Goal: Find specific page/section: Find specific page/section

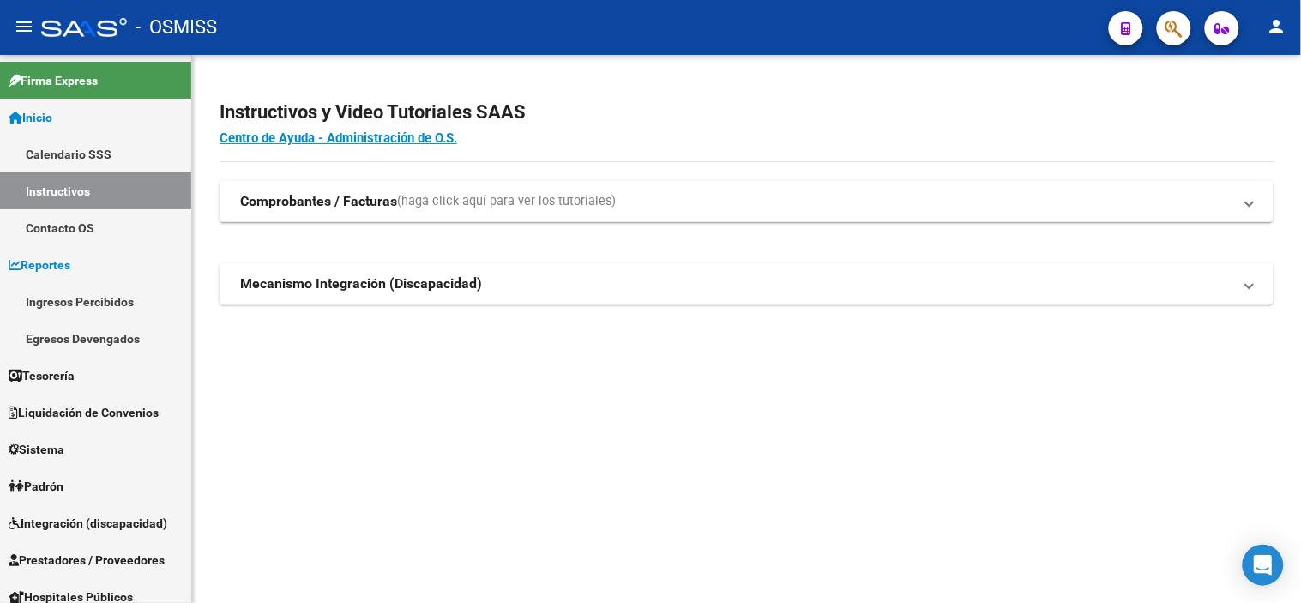
click at [845, 503] on mat-sidenav-content "Instructivos y Video Tutoriales SAAS Centro de Ayuda - Administración de O.S. C…" at bounding box center [746, 329] width 1109 height 548
click at [782, 486] on mat-sidenav-content "Instructivos y Video Tutoriales SAAS Centro de Ayuda - Administración de O.S. C…" at bounding box center [746, 329] width 1109 height 548
click at [1184, 24] on button "button" at bounding box center [1174, 28] width 34 height 34
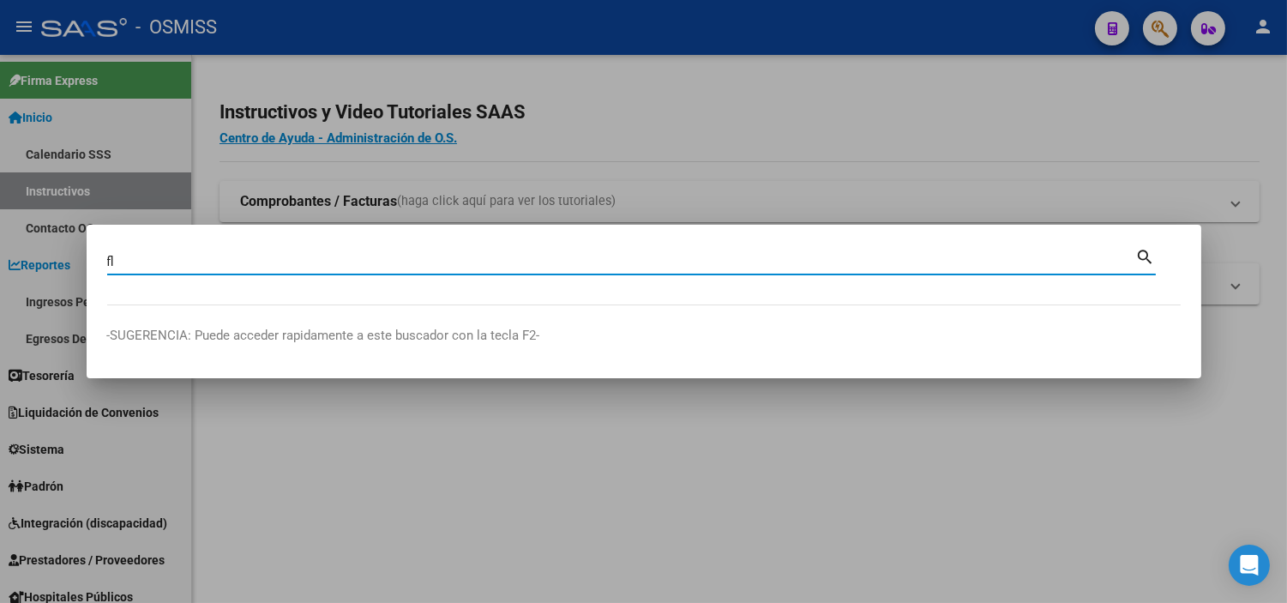
type input "f"
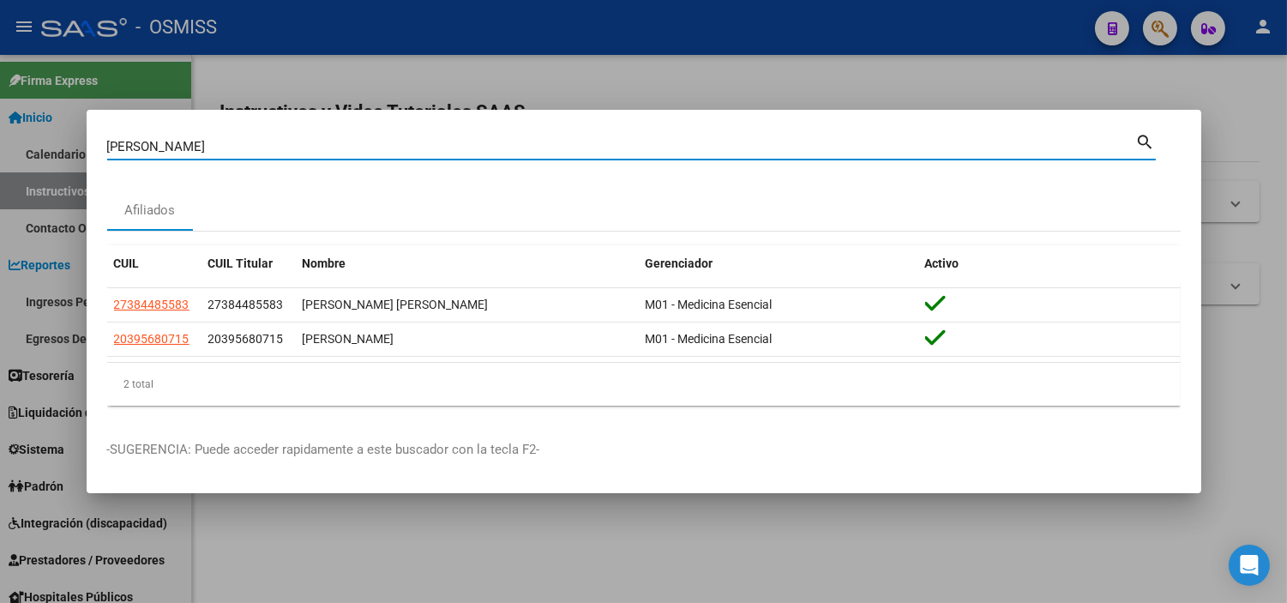
drag, startPoint x: 334, startPoint y: 142, endPoint x: 2, endPoint y: 135, distance: 332.8
click at [2, 135] on div "[PERSON_NAME] Buscar (apellido, dni, cuil, nro traspaso, cuit, obra social) sea…" at bounding box center [643, 301] width 1287 height 603
click at [108, 139] on input "[PERSON_NAME]" at bounding box center [621, 146] width 1029 height 15
type input "[PERSON_NAME]"
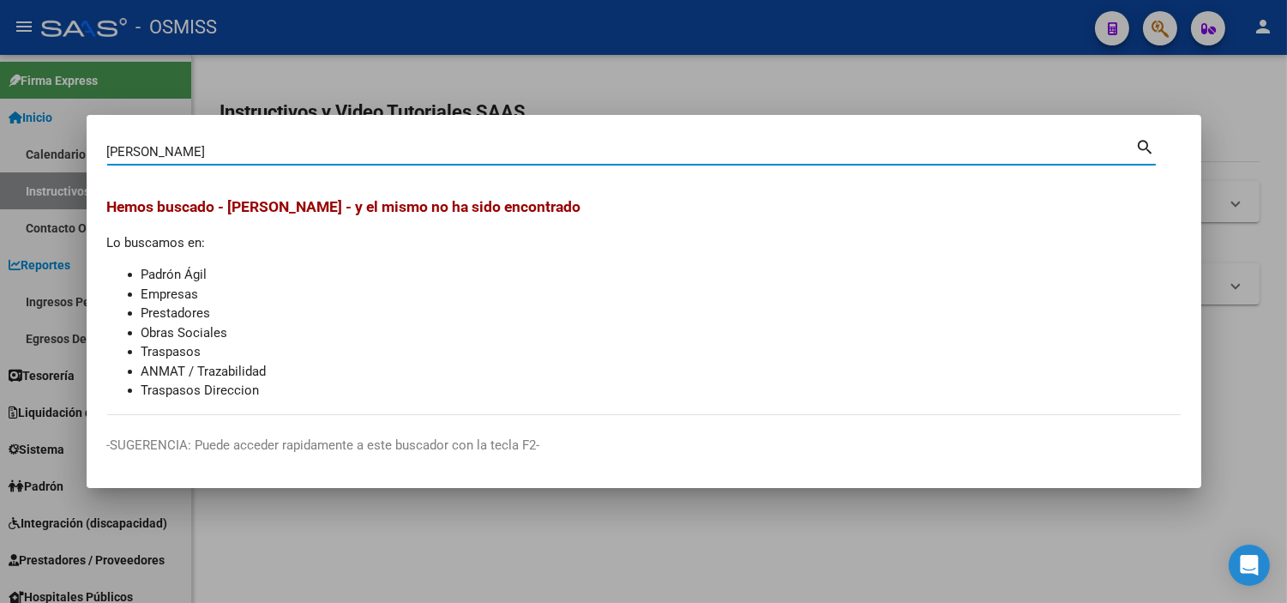
drag, startPoint x: 213, startPoint y: 150, endPoint x: 96, endPoint y: 148, distance: 116.6
click at [96, 148] on mat-dialog-content "[PERSON_NAME] (apellido, dni, cuil, nro traspaso, cuit, obra social) search [PE…" at bounding box center [644, 275] width 1115 height 280
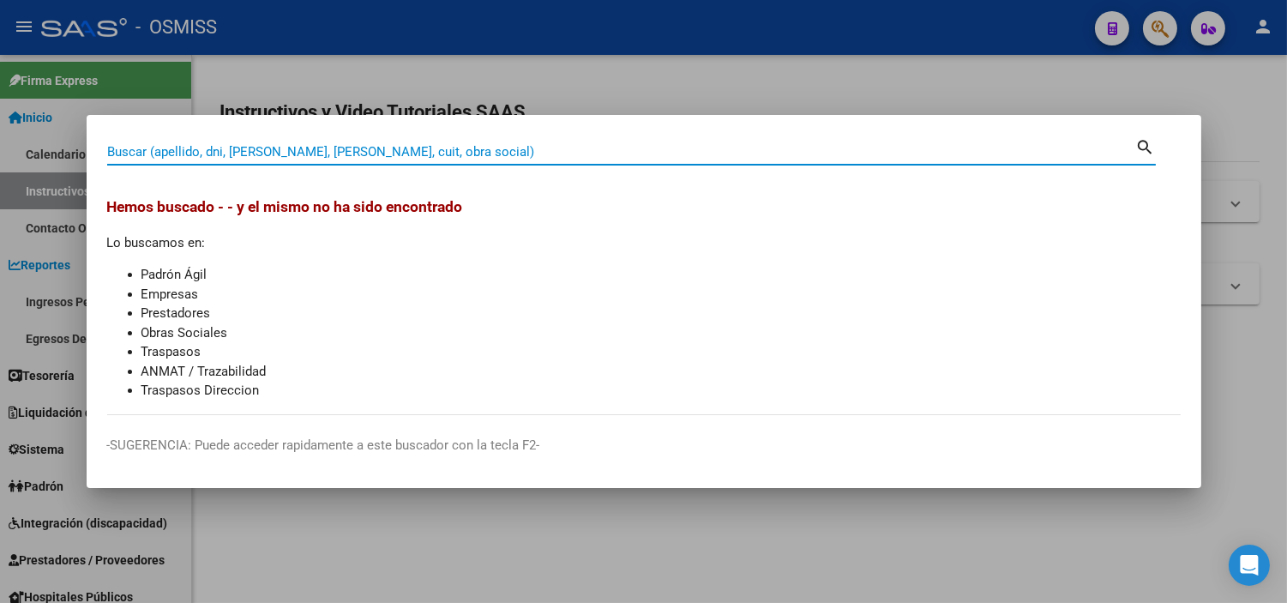
click at [63, 176] on div at bounding box center [643, 301] width 1287 height 603
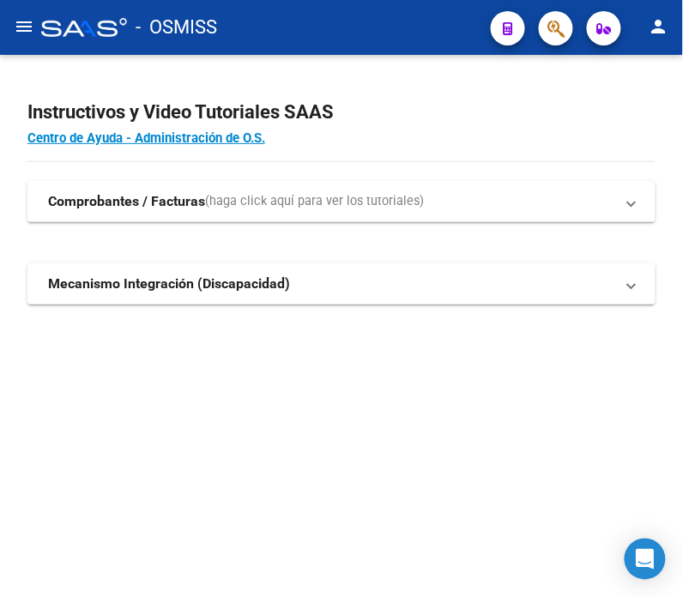
click at [552, 40] on span "button" at bounding box center [555, 28] width 17 height 35
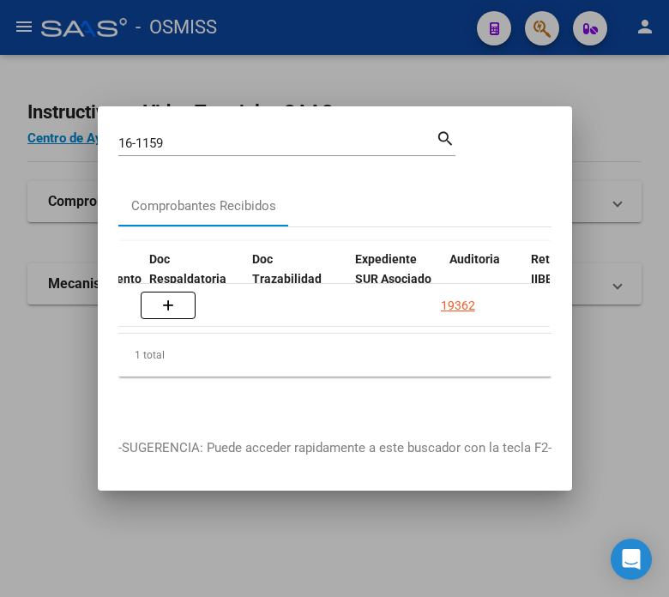
scroll to position [0, 1020]
click at [177, 135] on input "16-1159" at bounding box center [276, 142] width 317 height 15
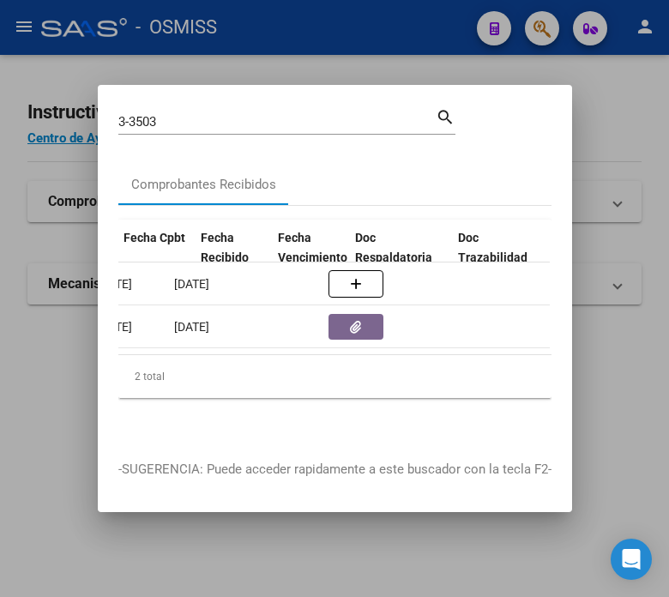
scroll to position [0, 850]
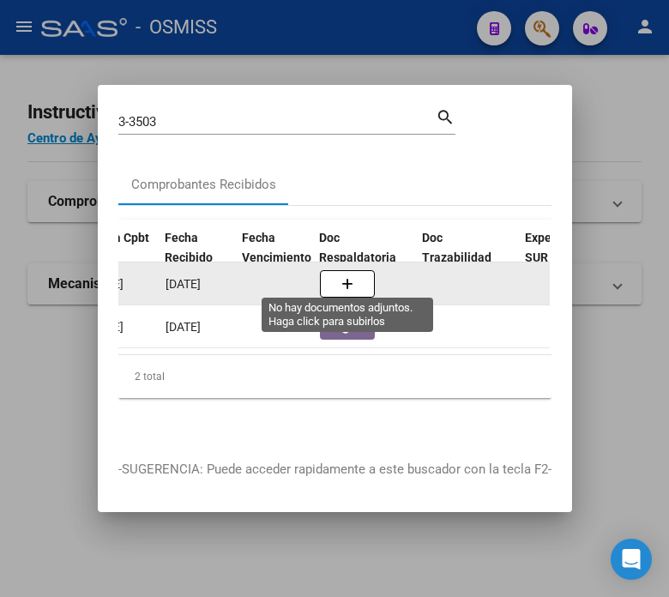
click at [352, 278] on icon "button" at bounding box center [347, 284] width 12 height 13
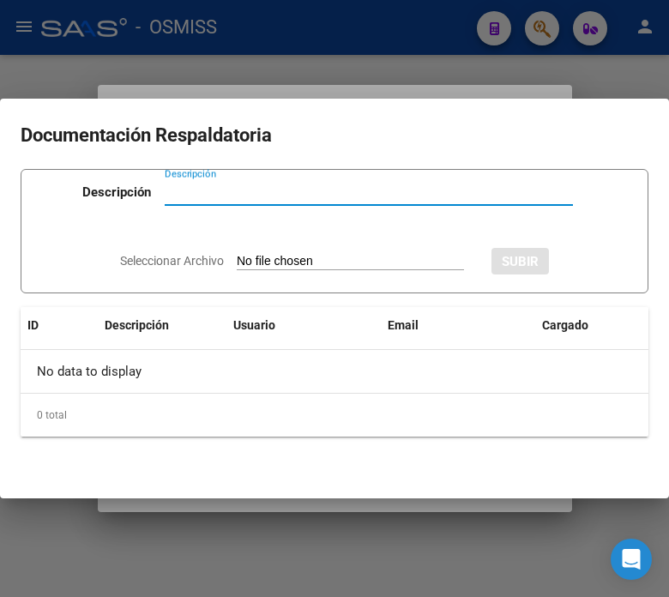
click at [280, 49] on div at bounding box center [334, 298] width 669 height 597
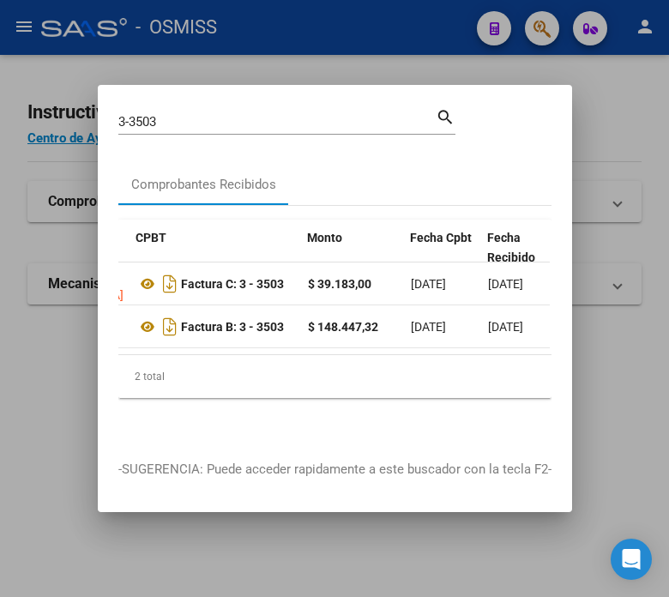
scroll to position [0, 653]
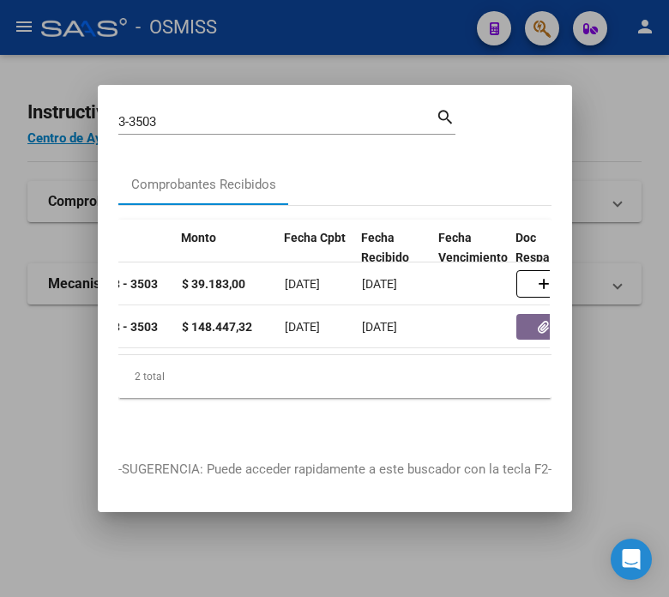
click at [168, 117] on input "3-3503" at bounding box center [276, 121] width 317 height 15
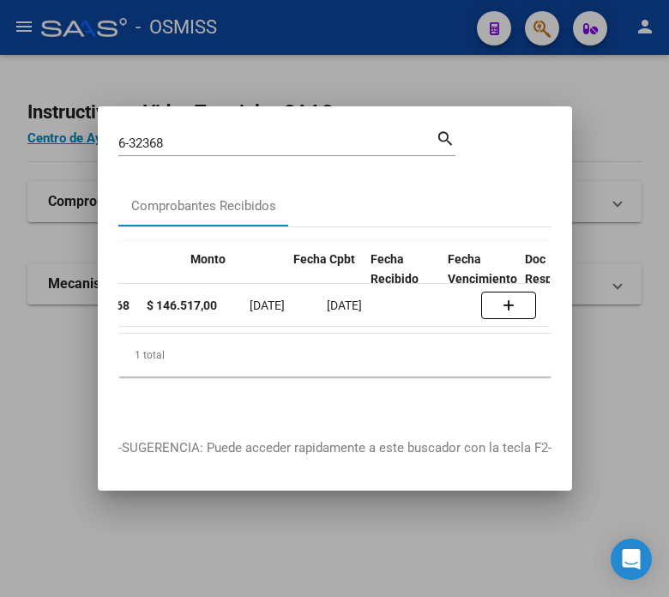
scroll to position [0, 635]
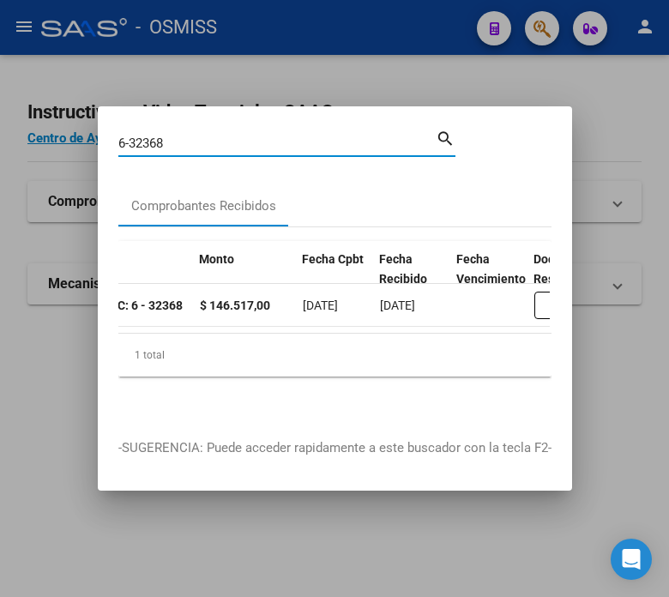
click at [221, 139] on input "6-32368" at bounding box center [276, 142] width 317 height 15
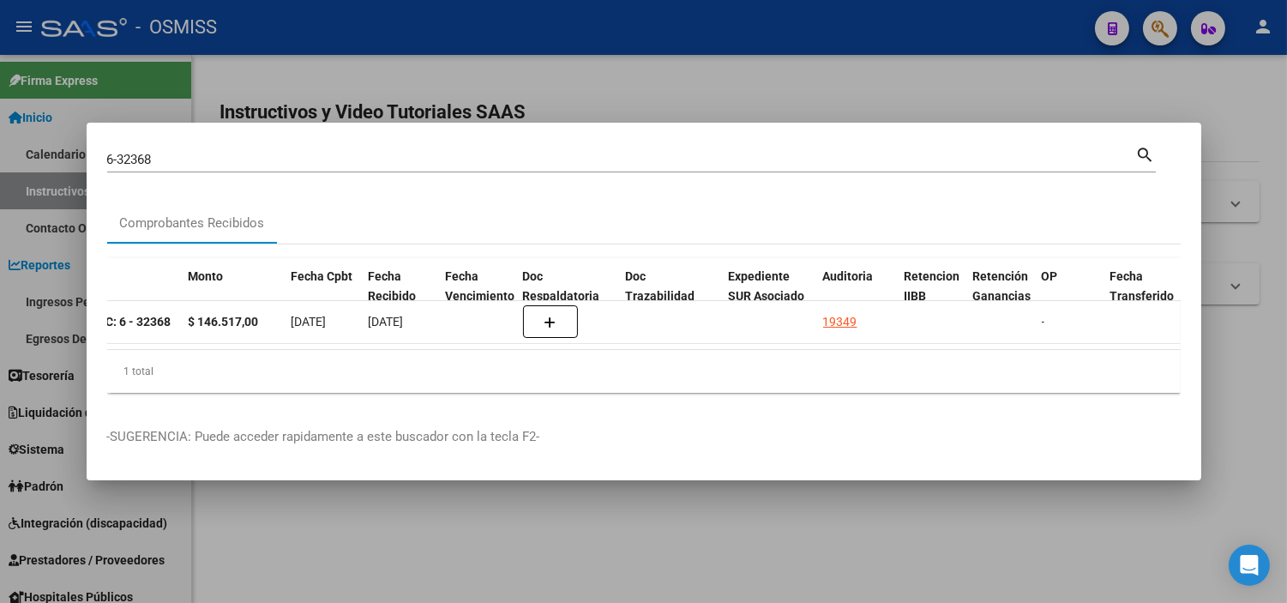
click at [223, 161] on div "6-32368 Buscar (apellido, dni, [PERSON_NAME], [PERSON_NAME], cuit, obra social)" at bounding box center [621, 160] width 1029 height 26
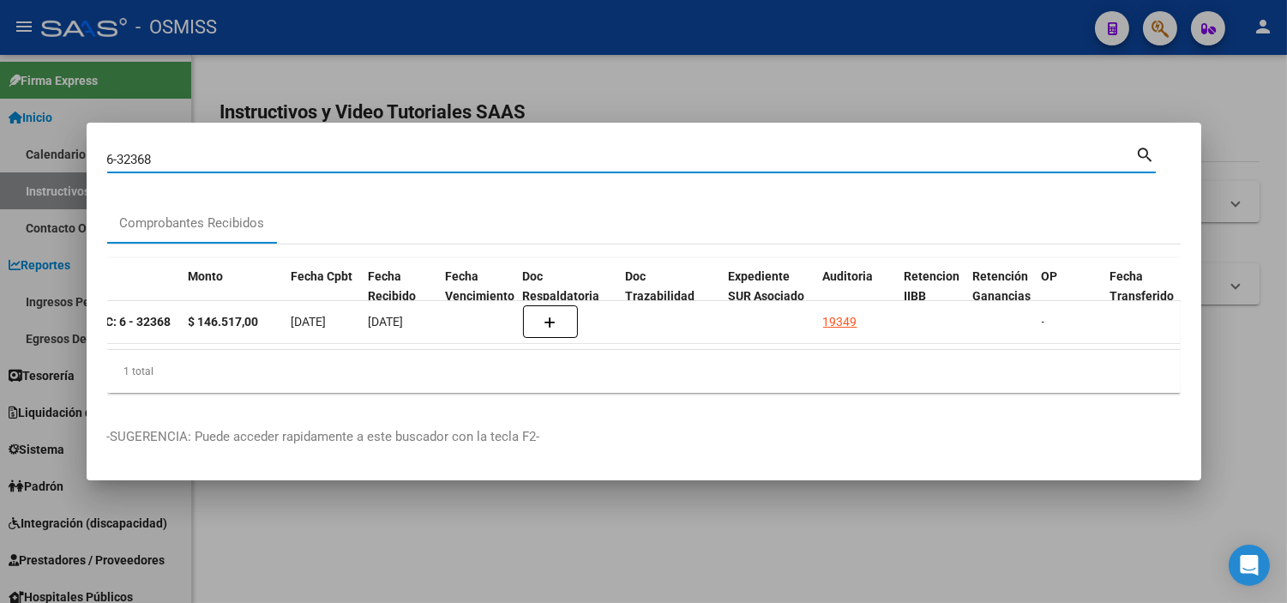
click at [223, 152] on input "6-32368" at bounding box center [621, 159] width 1029 height 15
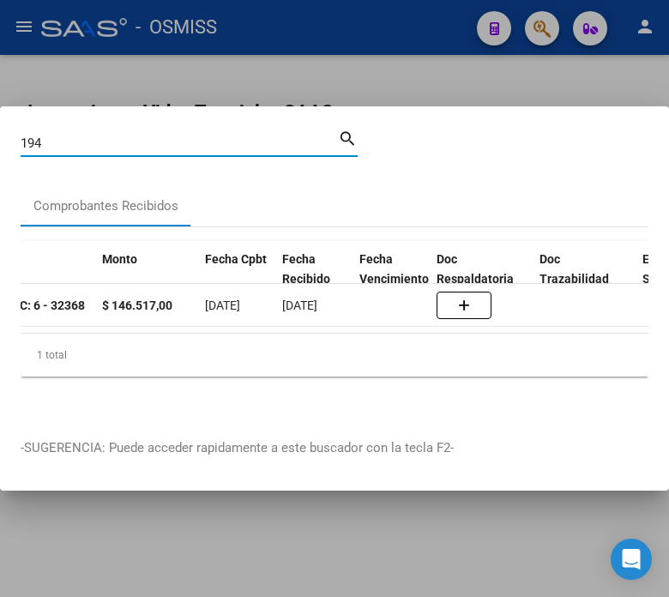
click at [139, 137] on input "194" at bounding box center [179, 142] width 317 height 15
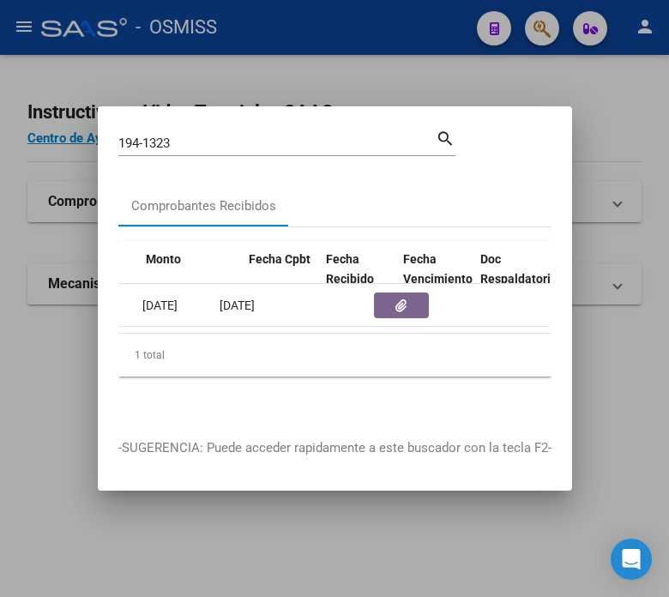
scroll to position [0, 832]
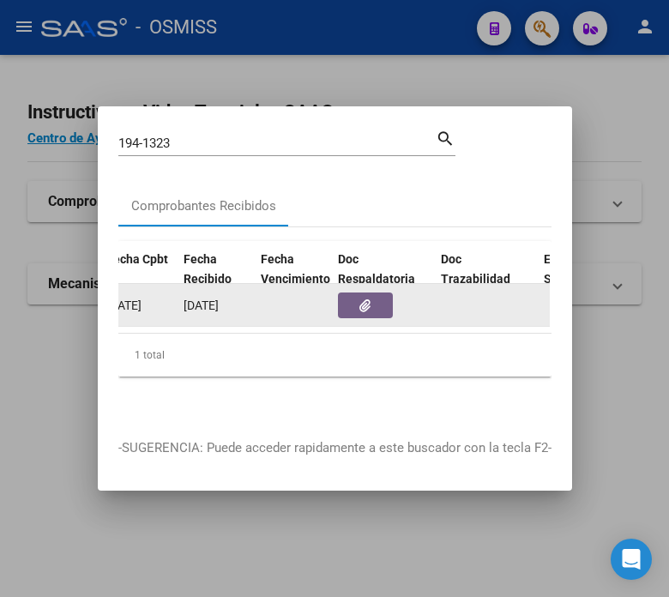
click at [345, 298] on button "button" at bounding box center [365, 305] width 55 height 26
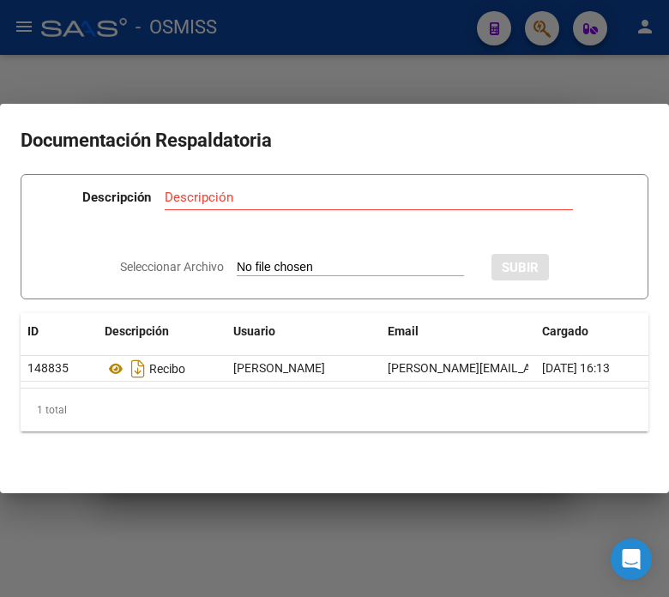
click at [293, 38] on div at bounding box center [334, 298] width 669 height 597
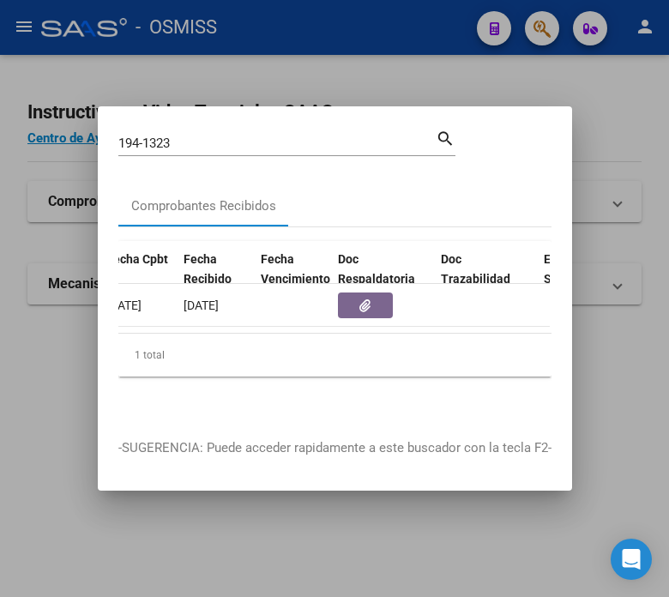
click at [171, 137] on input "194-1323" at bounding box center [276, 142] width 317 height 15
click at [234, 135] on input "194-1323" at bounding box center [276, 142] width 317 height 15
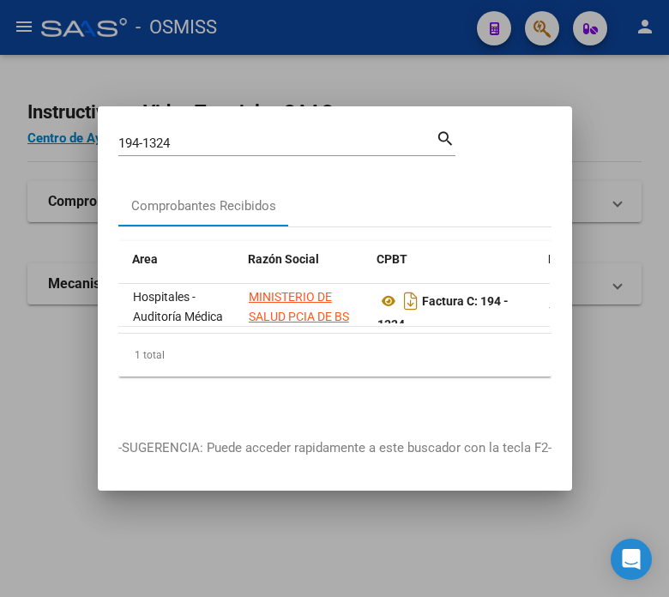
scroll to position [0, 483]
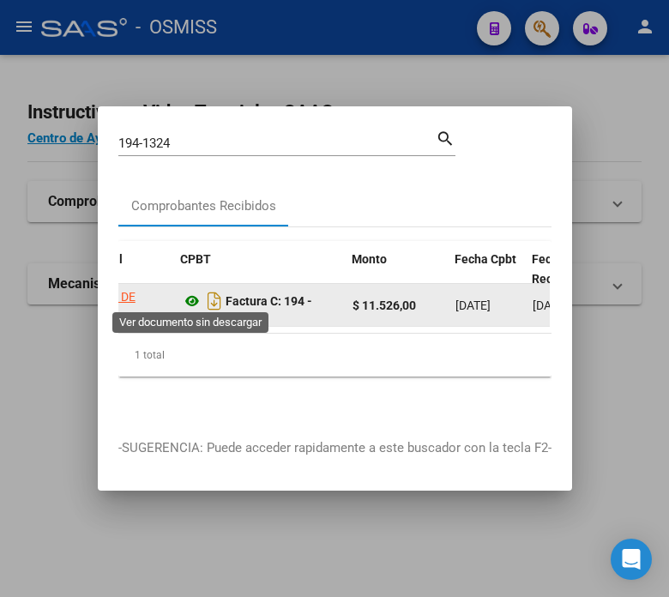
click at [183, 301] on icon at bounding box center [192, 301] width 22 height 21
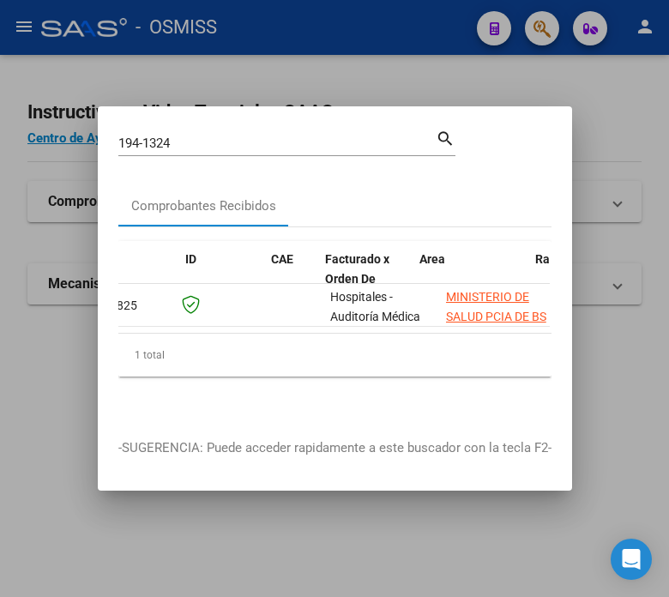
scroll to position [0, 0]
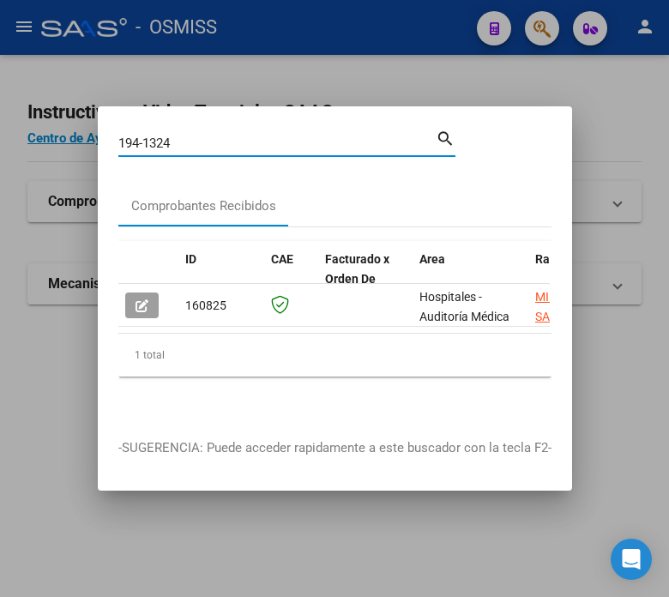
click at [185, 135] on input "194-1324" at bounding box center [276, 142] width 317 height 15
type input "48-12722"
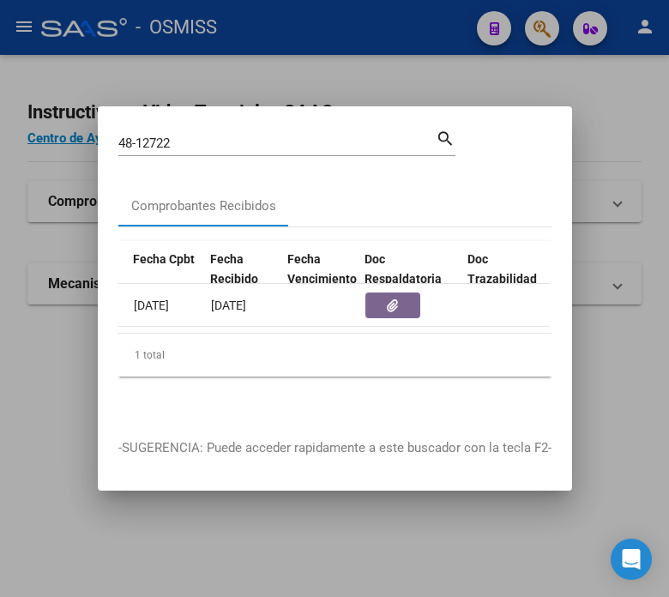
scroll to position [0, 815]
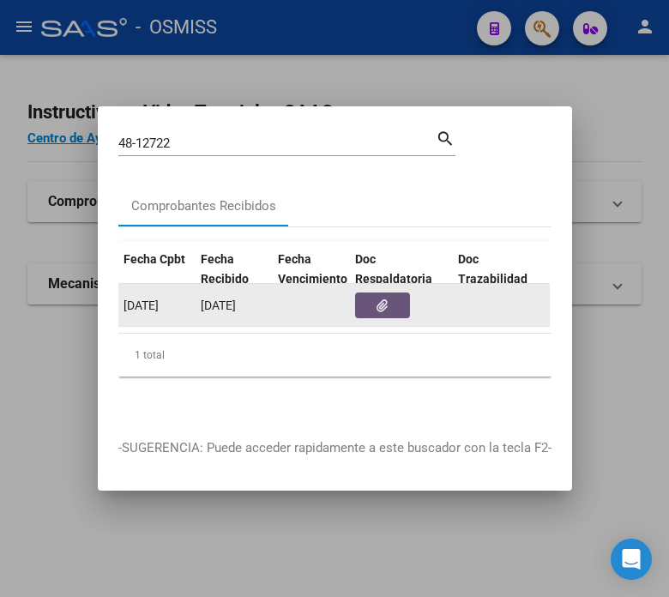
click at [358, 304] on button "button" at bounding box center [382, 305] width 55 height 26
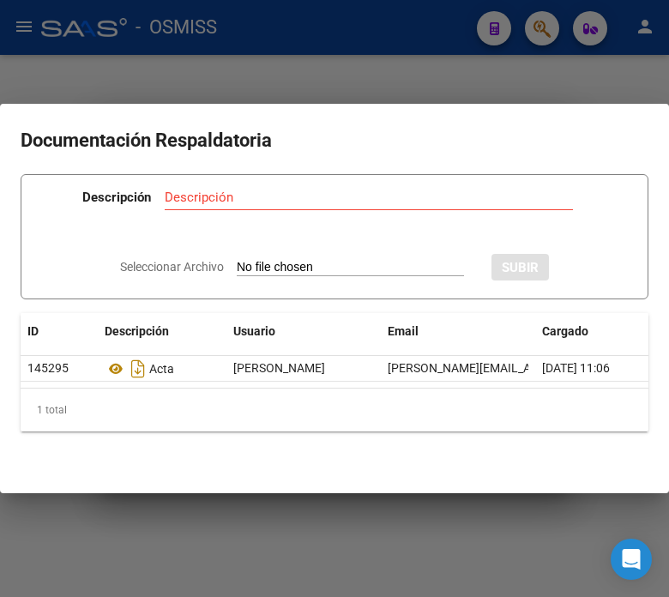
click at [398, 54] on div at bounding box center [334, 298] width 669 height 597
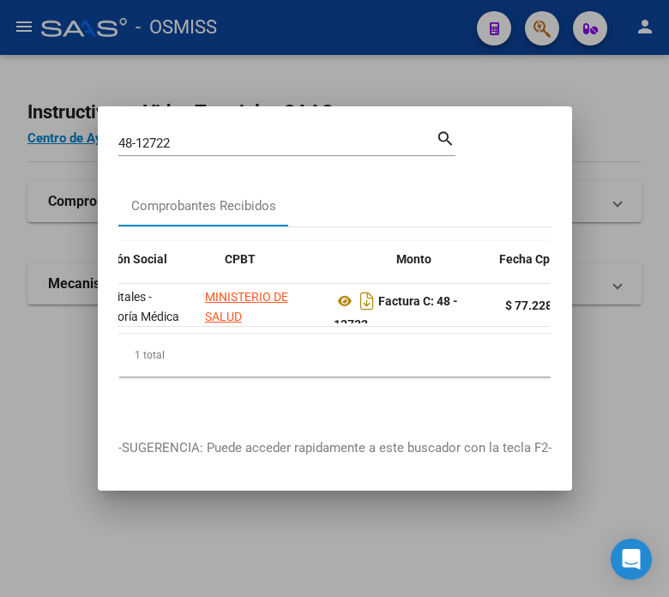
scroll to position [0, 313]
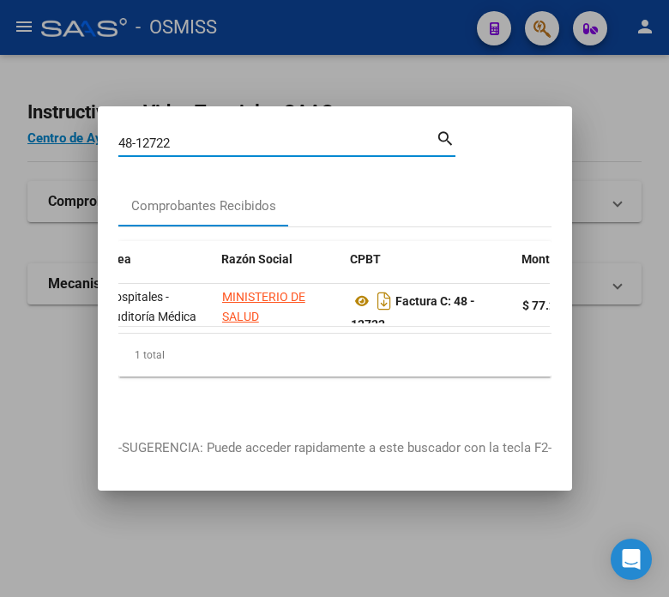
click at [219, 140] on input "48-12722" at bounding box center [276, 142] width 317 height 15
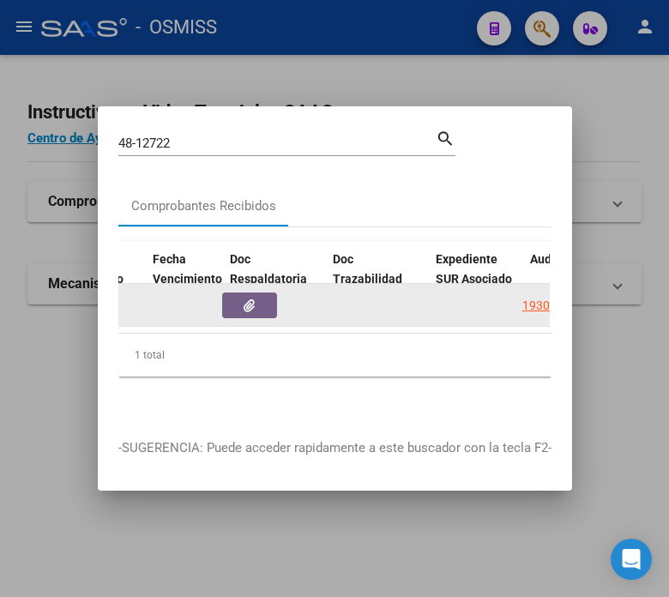
scroll to position [0, 939]
click at [258, 299] on icon "button" at bounding box center [257, 305] width 11 height 13
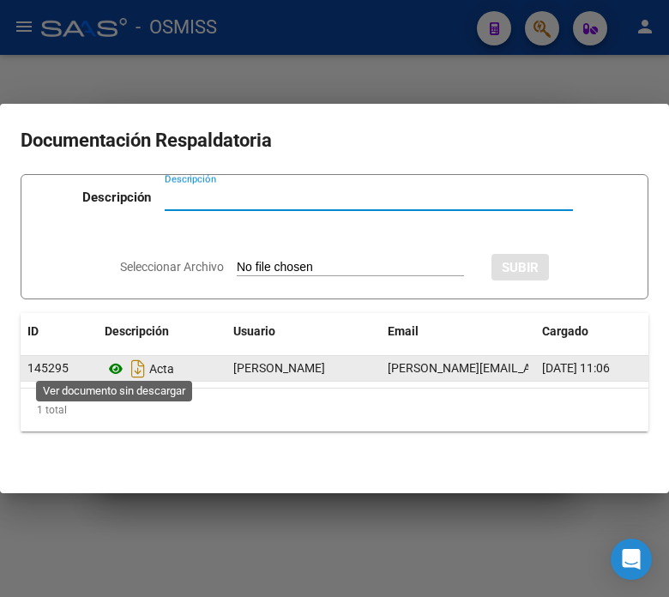
click at [114, 358] on icon at bounding box center [116, 368] width 22 height 21
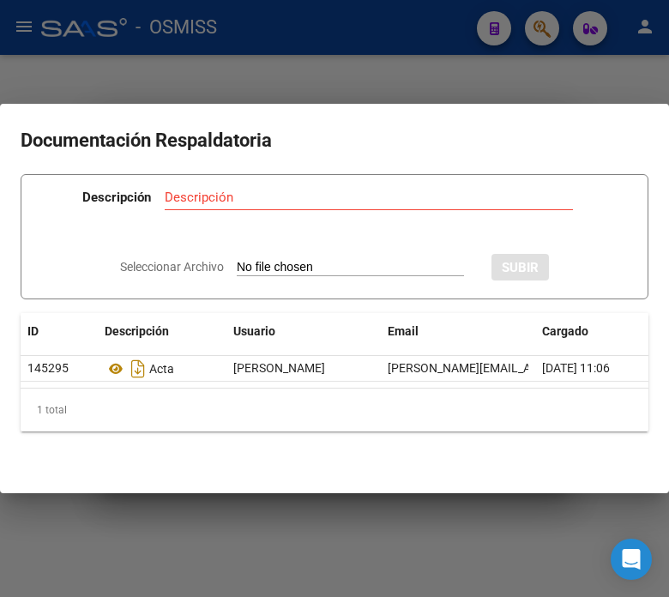
click at [304, 61] on div at bounding box center [334, 298] width 669 height 597
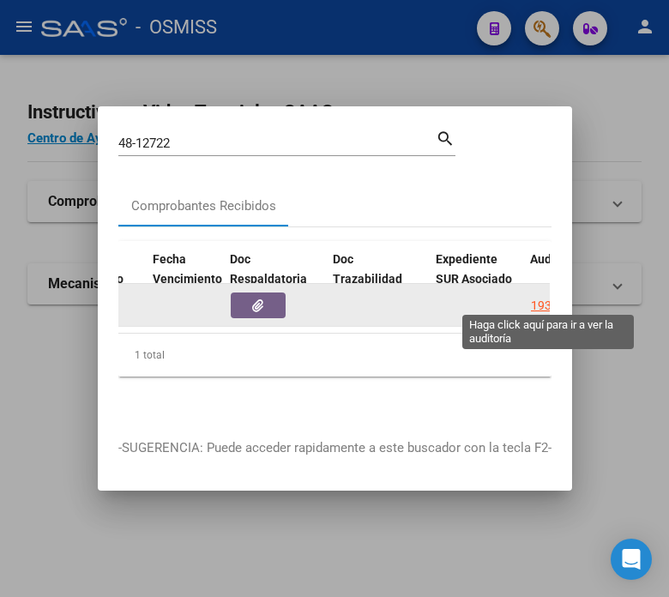
click at [541, 296] on div "19306" at bounding box center [548, 306] width 34 height 20
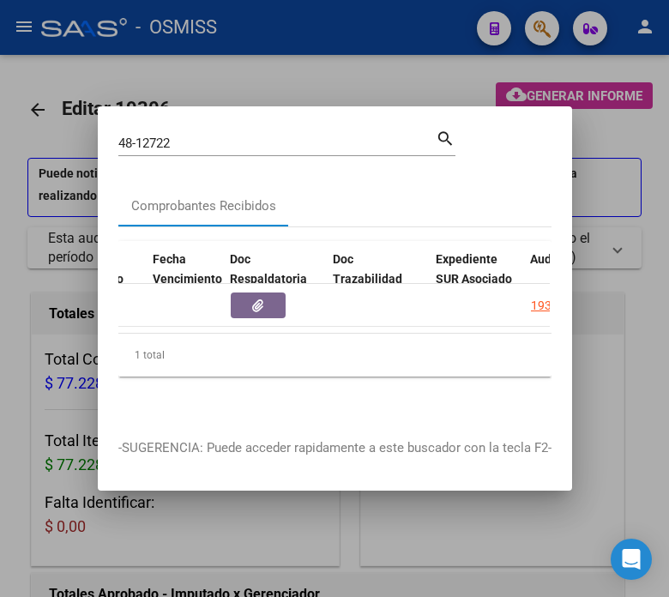
click at [246, 544] on div at bounding box center [334, 298] width 669 height 597
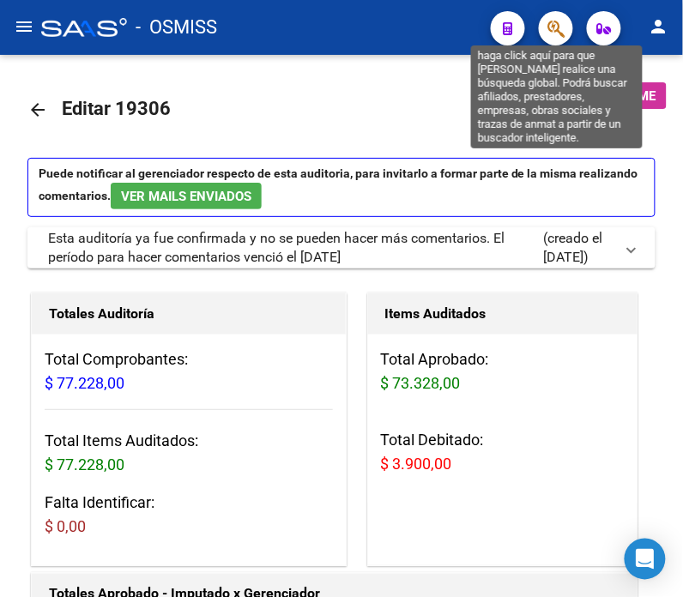
click at [556, 30] on icon "button" at bounding box center [555, 29] width 17 height 20
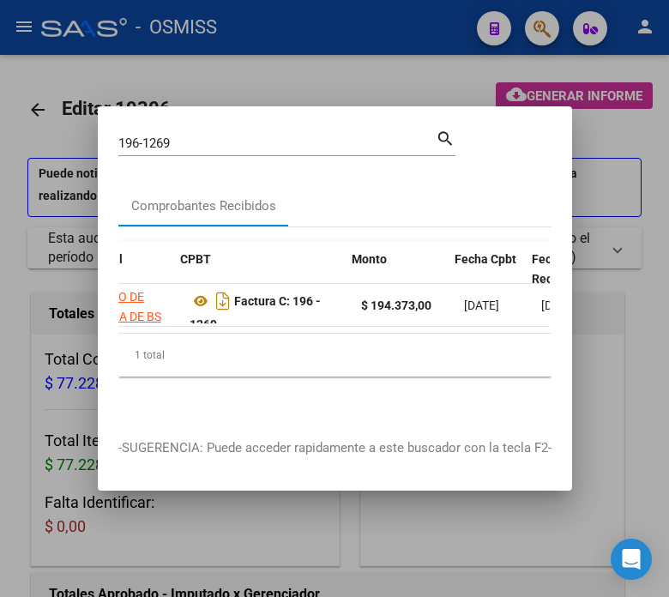
scroll to position [0, 448]
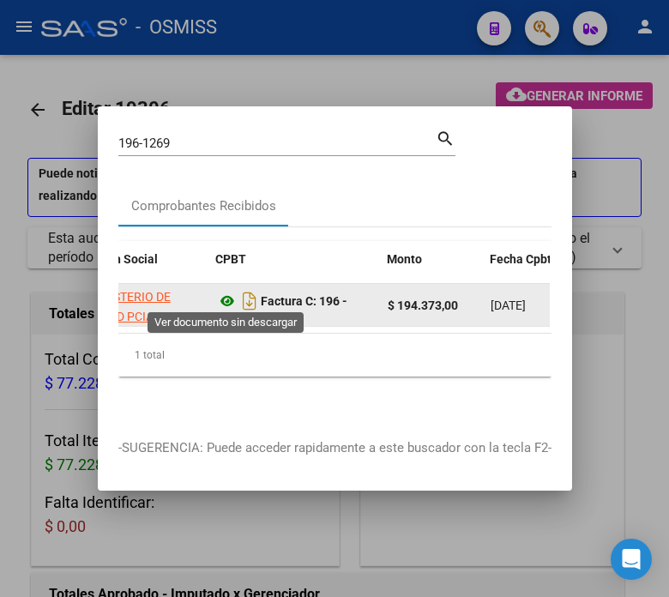
click at [224, 291] on icon at bounding box center [227, 301] width 22 height 21
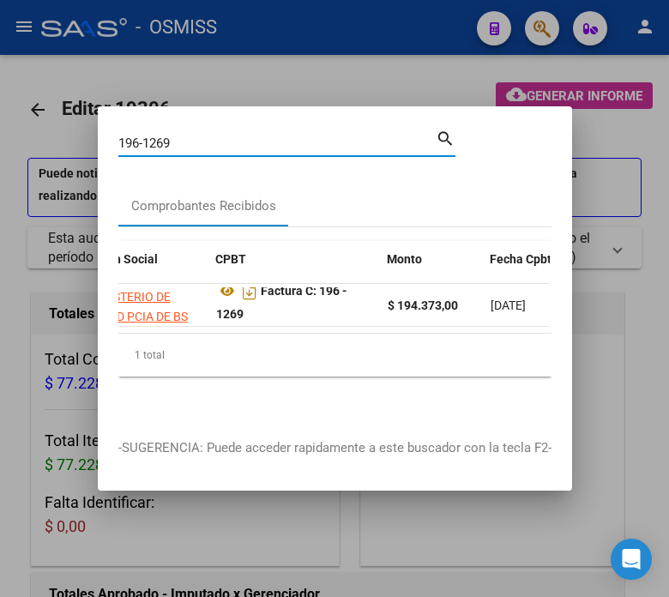
click at [219, 135] on input "196-1269" at bounding box center [276, 142] width 317 height 15
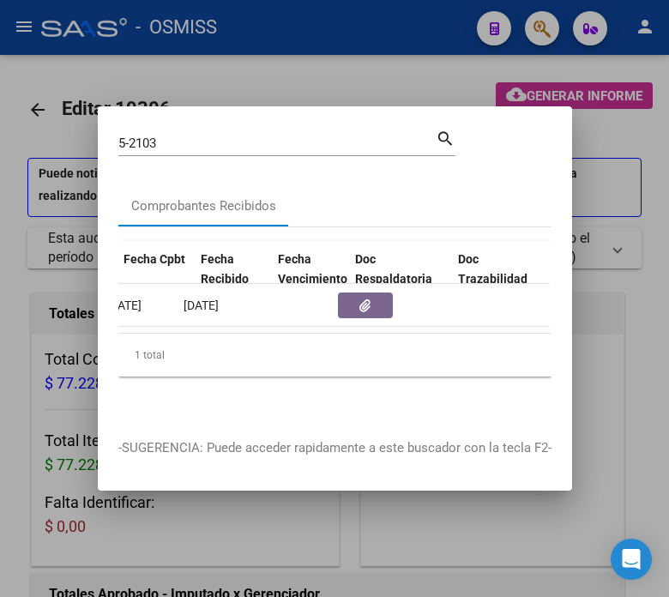
scroll to position [0, 868]
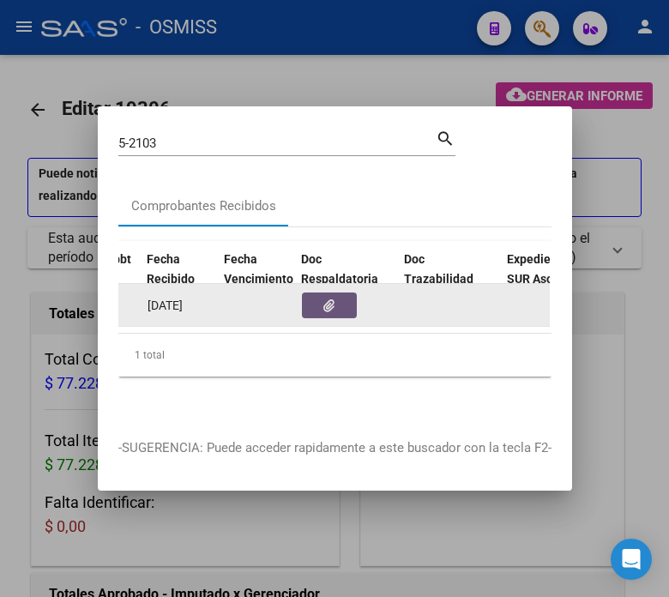
click at [330, 299] on icon "button" at bounding box center [328, 305] width 11 height 13
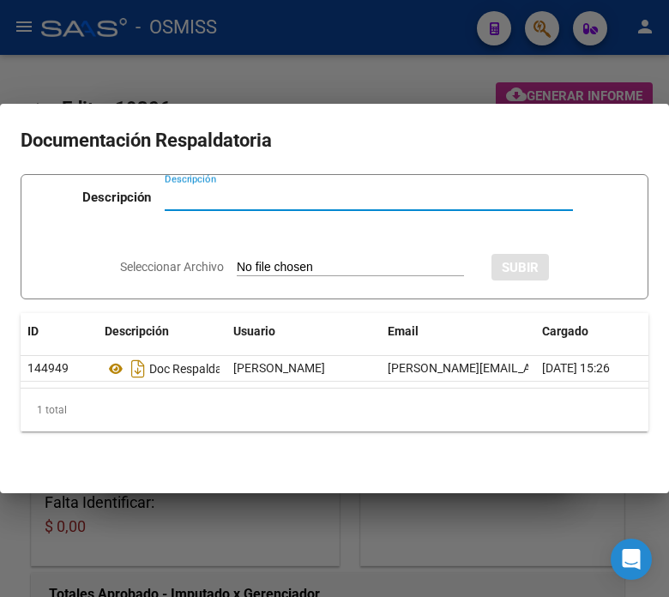
click at [337, 79] on div at bounding box center [334, 298] width 669 height 597
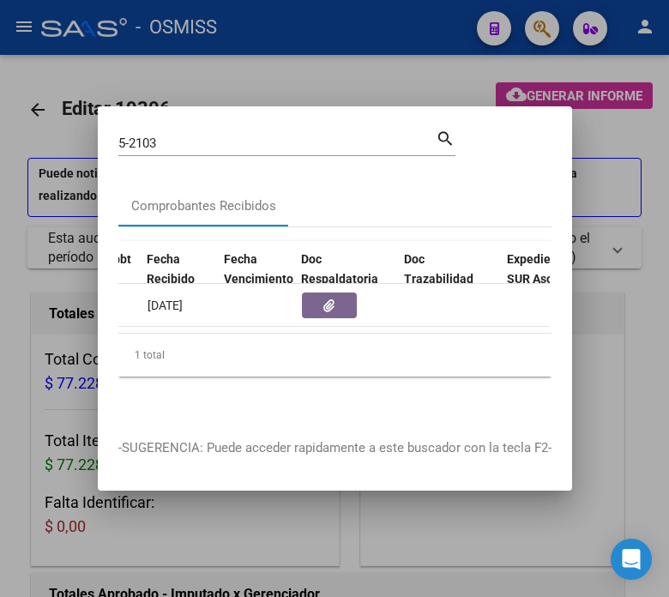
click at [195, 135] on input "5-2103" at bounding box center [276, 142] width 317 height 15
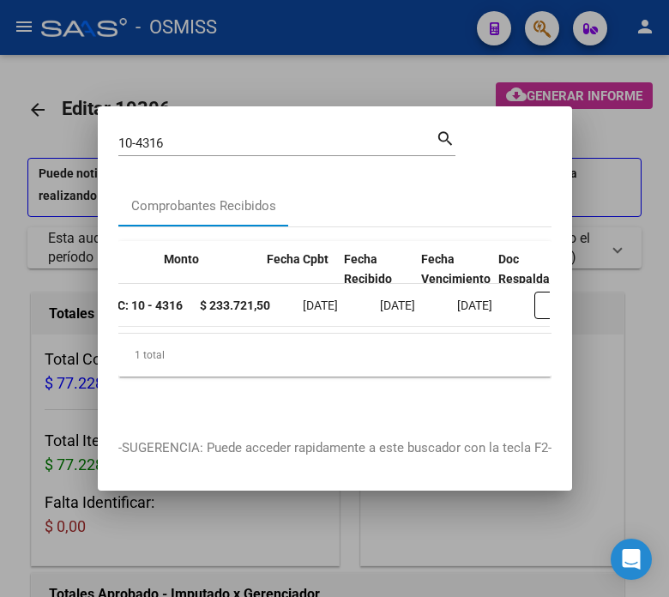
scroll to position [0, 670]
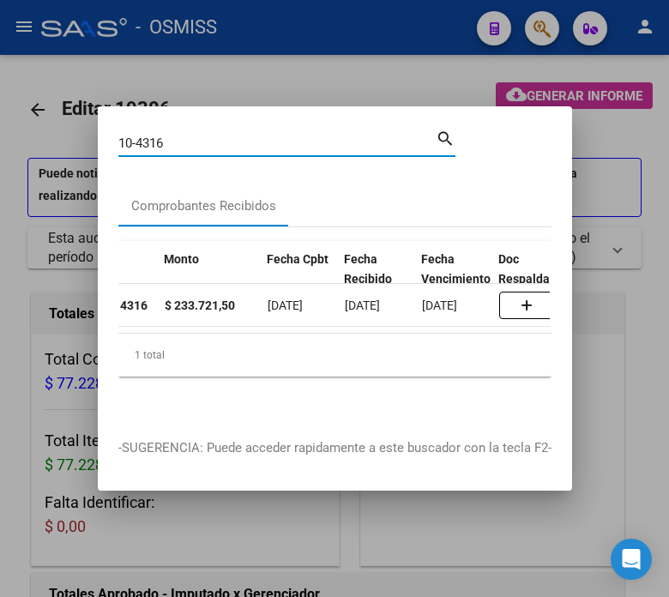
click at [170, 135] on input "10-4316" at bounding box center [276, 142] width 317 height 15
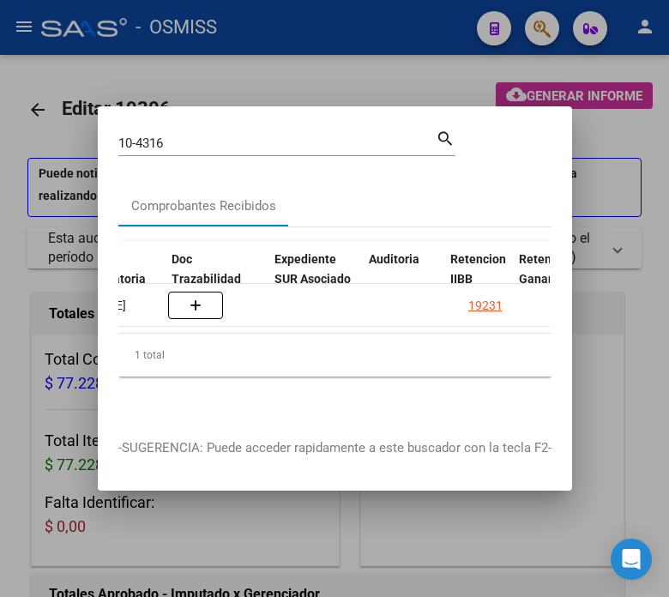
scroll to position [0, 1100]
click at [213, 135] on input "10-4316" at bounding box center [276, 142] width 317 height 15
click at [315, 144] on div "10-4316 Buscar (apellido, dni, cuil, [PERSON_NAME], cuit, obra social)" at bounding box center [276, 143] width 317 height 26
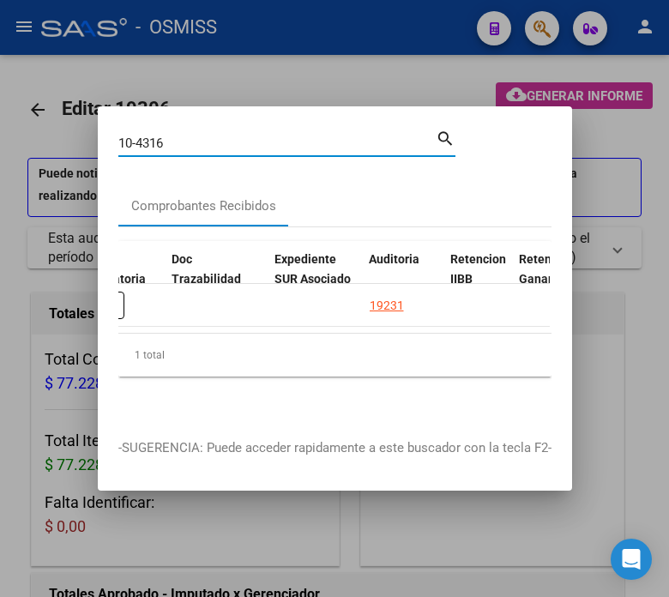
click at [307, 138] on input "10-4316" at bounding box center [276, 142] width 317 height 15
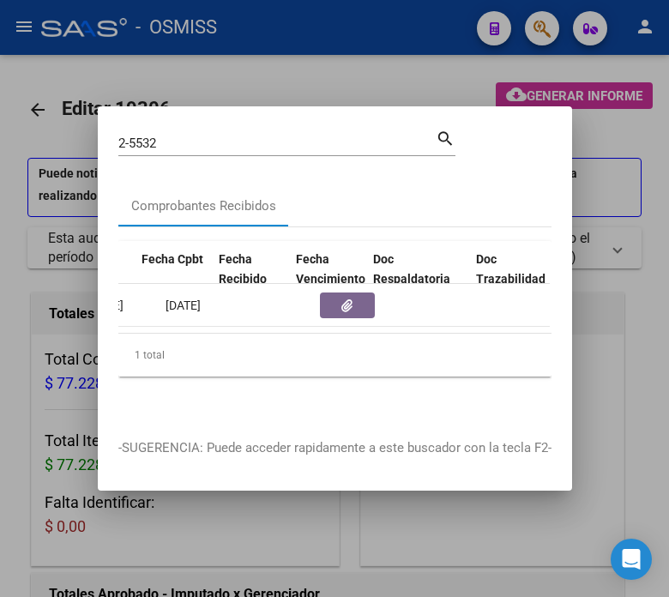
scroll to position [0, 992]
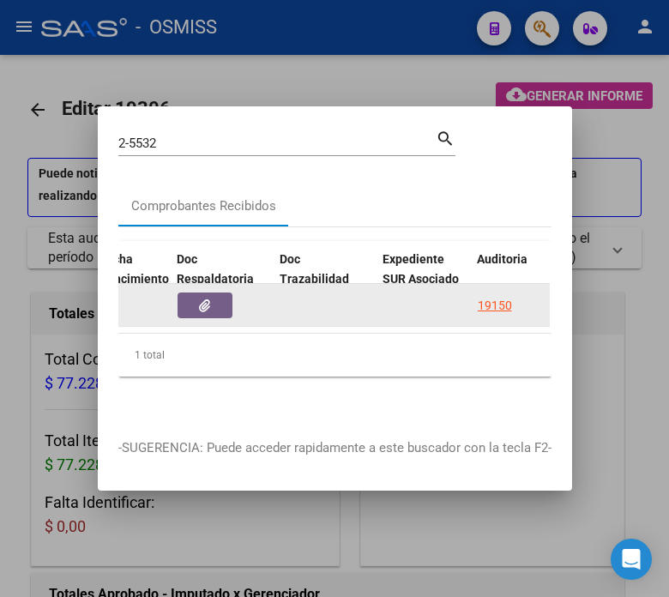
click at [189, 298] on button "button" at bounding box center [204, 305] width 55 height 26
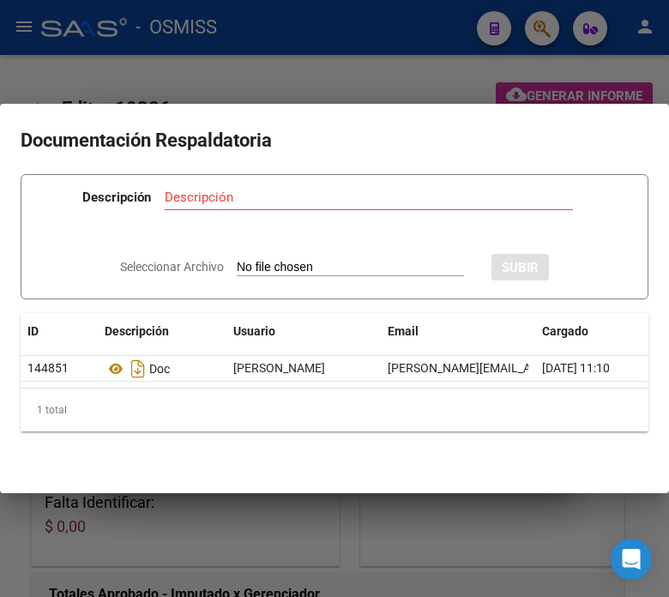
click at [344, 21] on div at bounding box center [334, 298] width 669 height 597
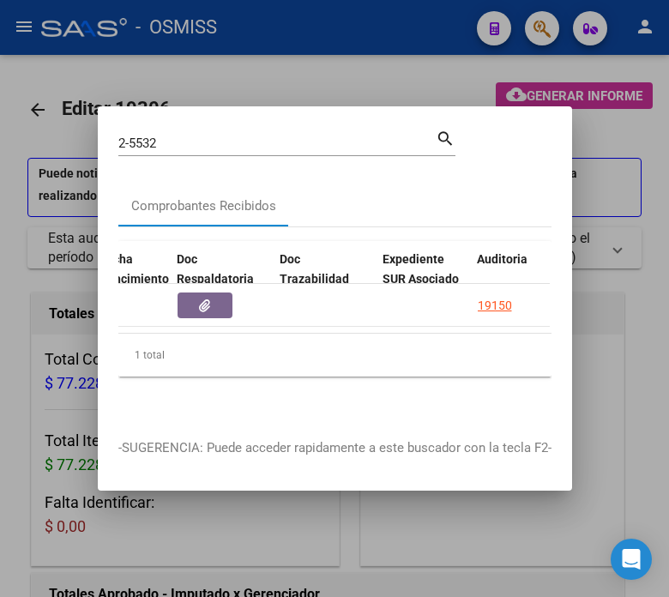
click at [189, 135] on input "2-5532" at bounding box center [276, 142] width 317 height 15
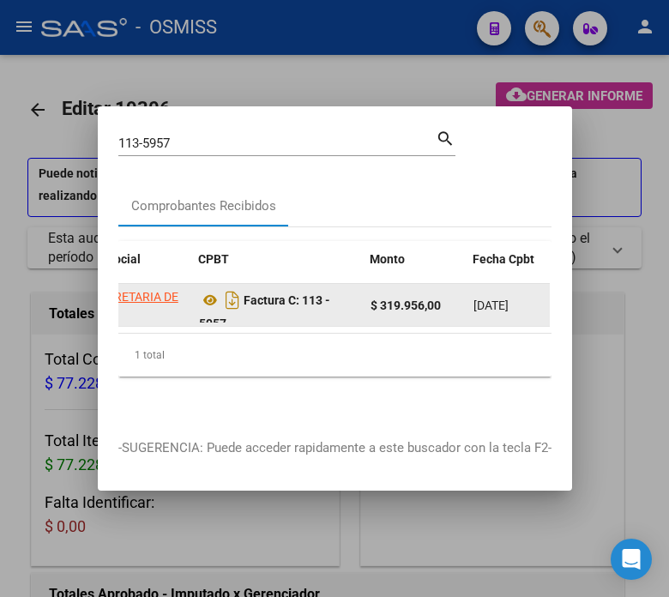
scroll to position [0, 0]
drag, startPoint x: 238, startPoint y: 314, endPoint x: 304, endPoint y: 286, distance: 72.3
click at [304, 287] on div "Factura C: 113 - 5957" at bounding box center [278, 305] width 158 height 36
copy strong "113 - 5957"
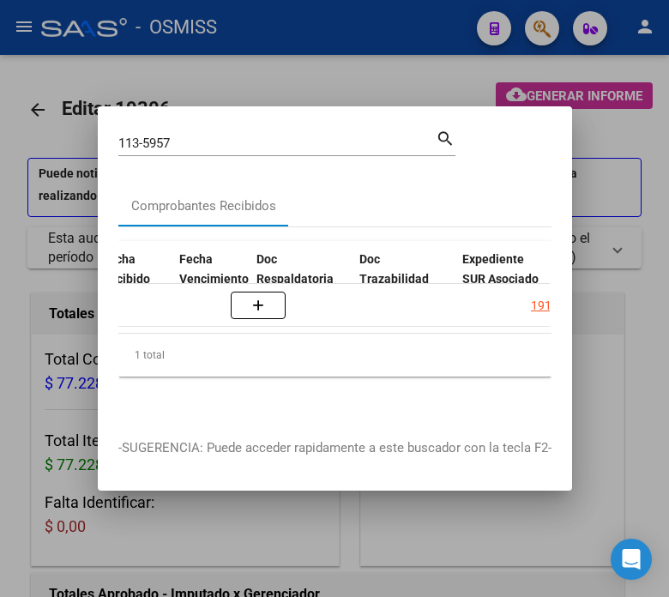
scroll to position [0, 1029]
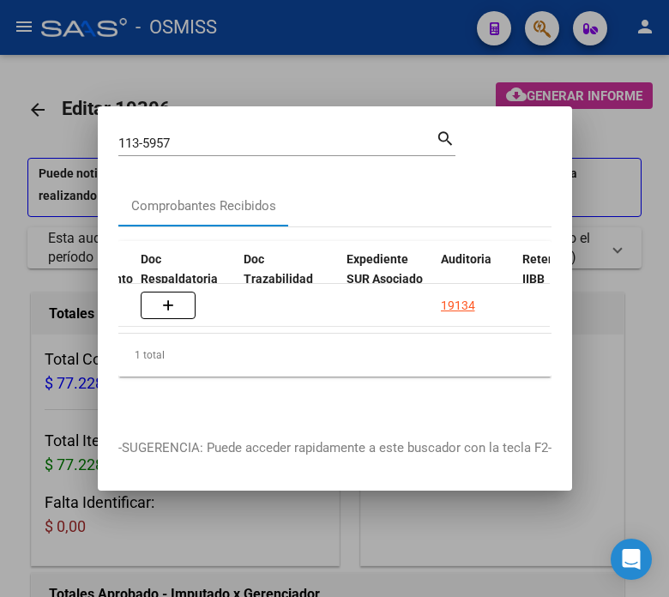
click at [137, 135] on input "113-5957" at bounding box center [276, 142] width 317 height 15
paste input "3-817"
type input "13-817"
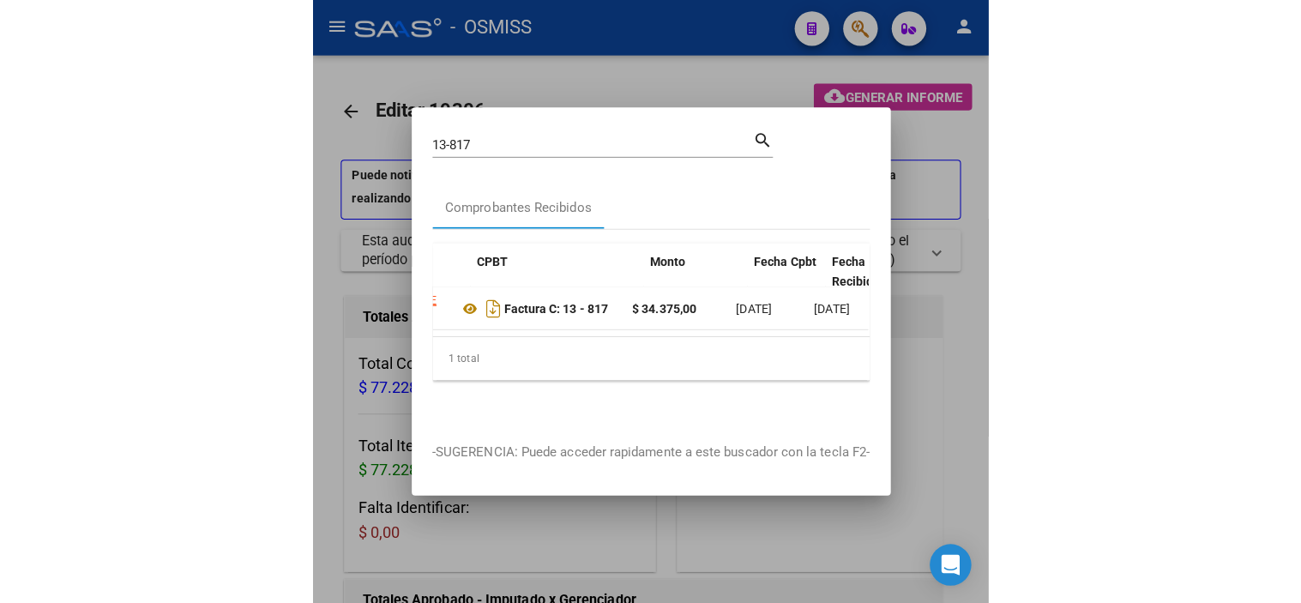
scroll to position [0, 527]
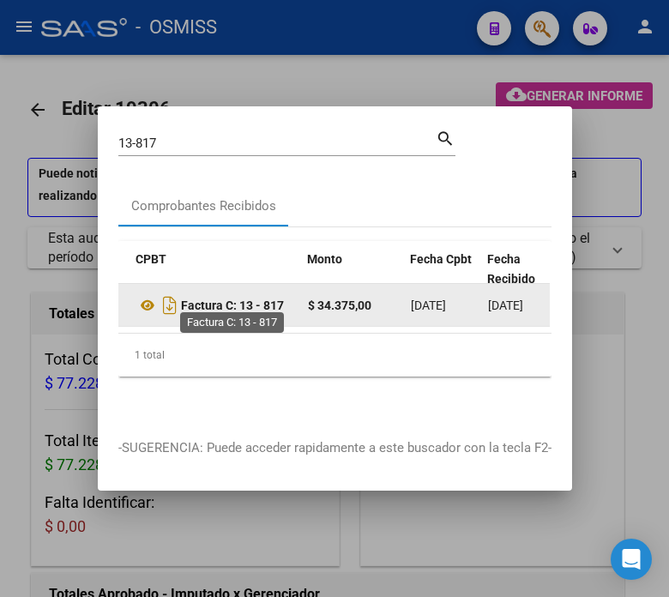
drag, startPoint x: 286, startPoint y: 300, endPoint x: 240, endPoint y: 295, distance: 45.7
click at [240, 298] on strong "Factura C: 13 - 817" at bounding box center [232, 305] width 103 height 14
copy strong "13 - 817"
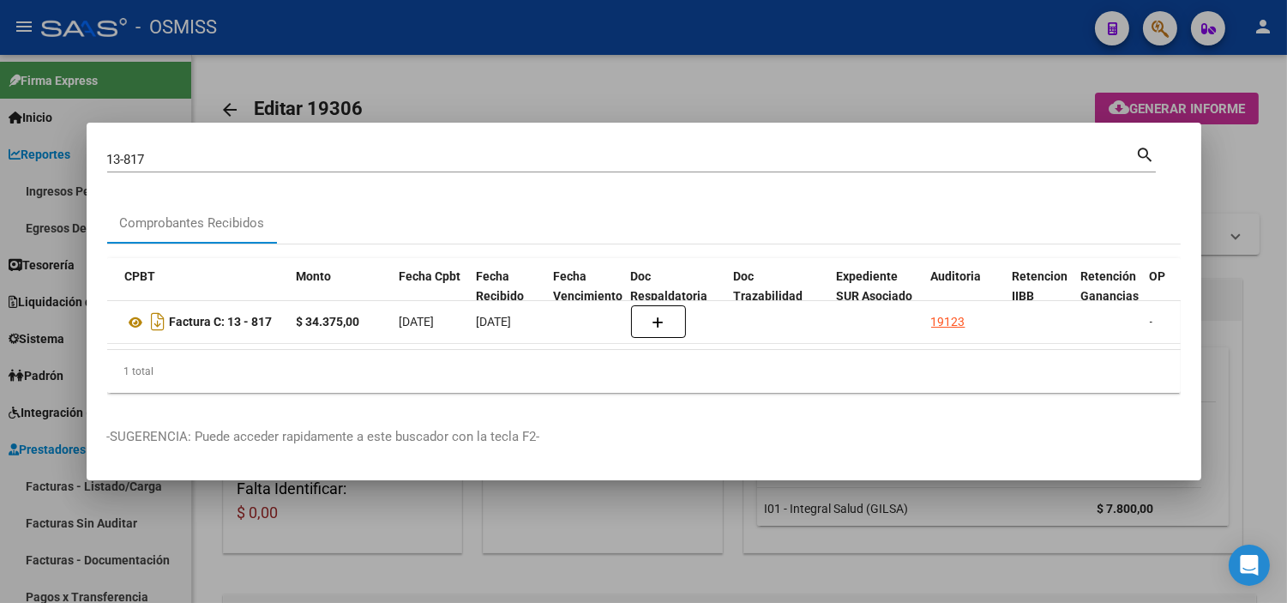
click at [526, 32] on div at bounding box center [643, 301] width 1287 height 603
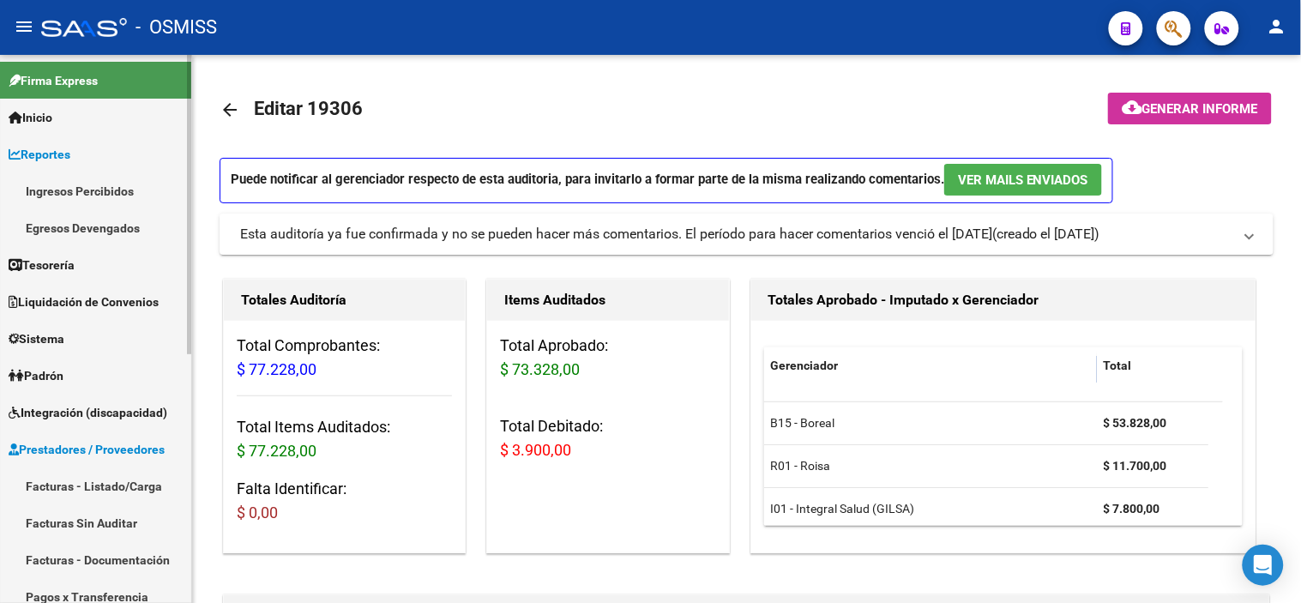
click at [130, 490] on link "Facturas - Listado/Carga" at bounding box center [95, 485] width 191 height 37
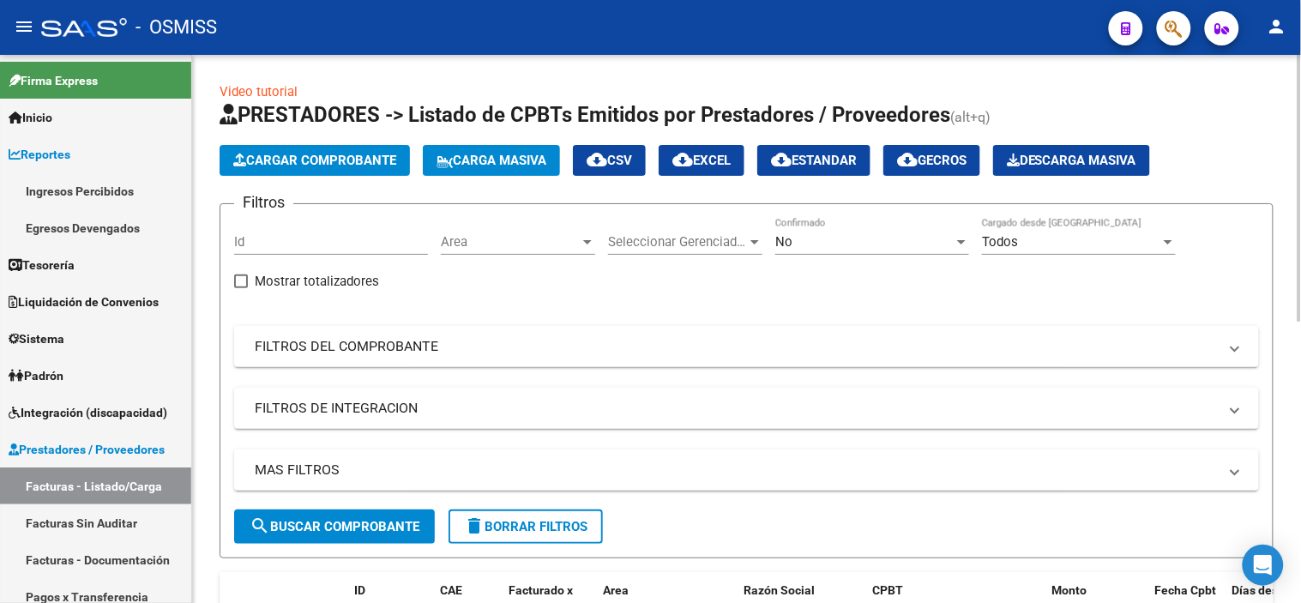
click at [491, 254] on div "Area Area" at bounding box center [518, 236] width 154 height 37
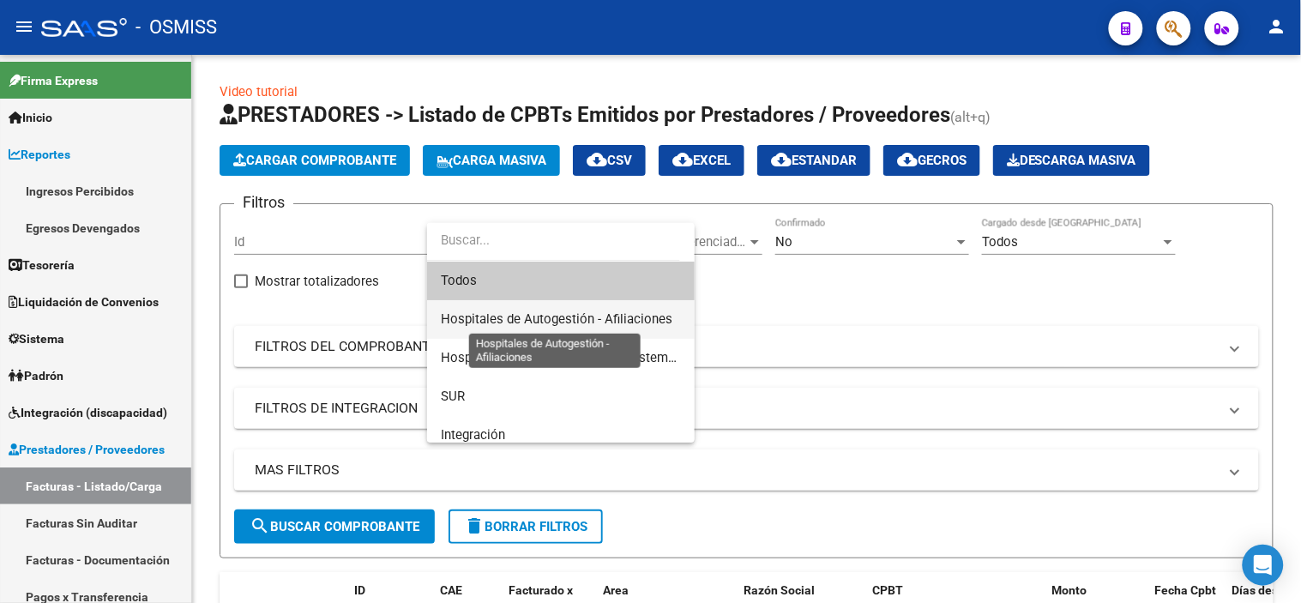
click at [508, 314] on span "Hospitales de Autogestión - Afiliaciones" at bounding box center [557, 318] width 232 height 15
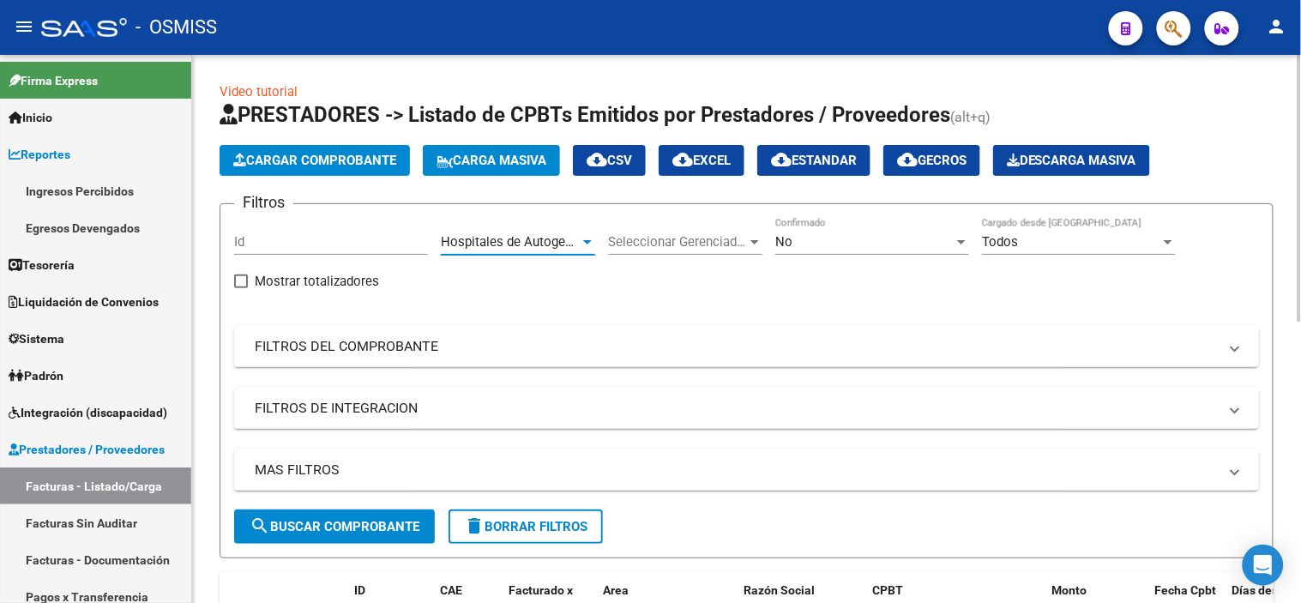
click at [673, 492] on div "MAS FILTROS Todos Con Doc. Respaldatoria Todos Con Trazabilidad Todos Asociado …" at bounding box center [746, 479] width 1025 height 60
click at [667, 466] on mat-panel-title "MAS FILTROS" at bounding box center [736, 469] width 963 height 19
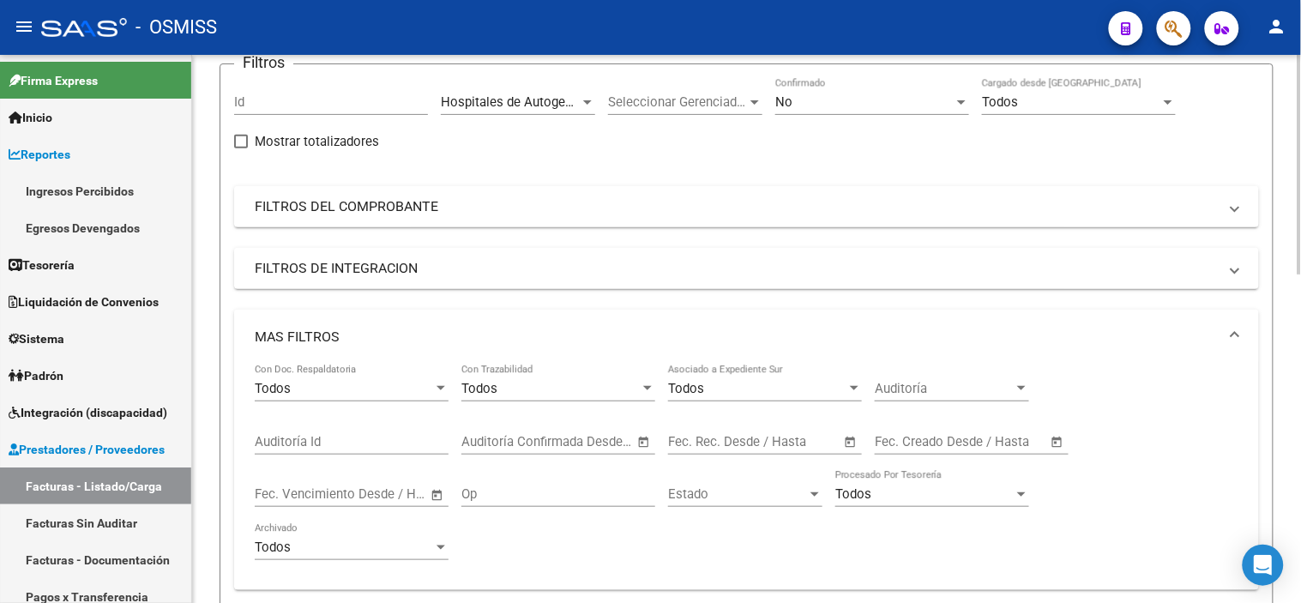
scroll to position [95, 0]
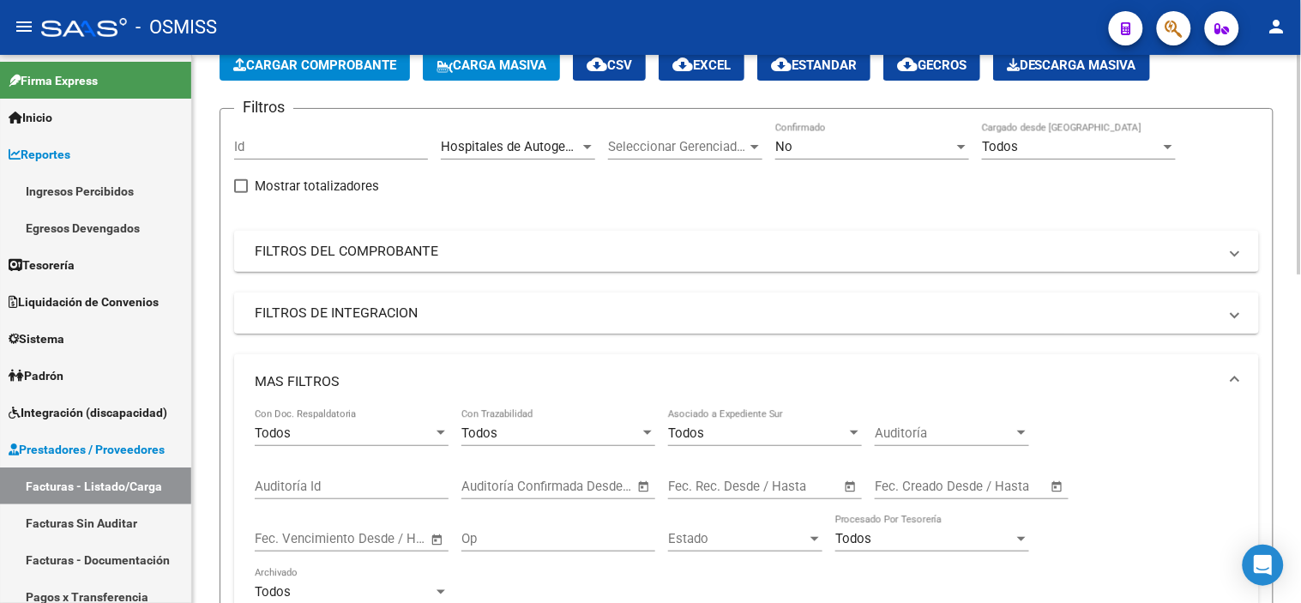
click at [569, 311] on mat-panel-title "FILTROS DE INTEGRACION" at bounding box center [736, 313] width 963 height 19
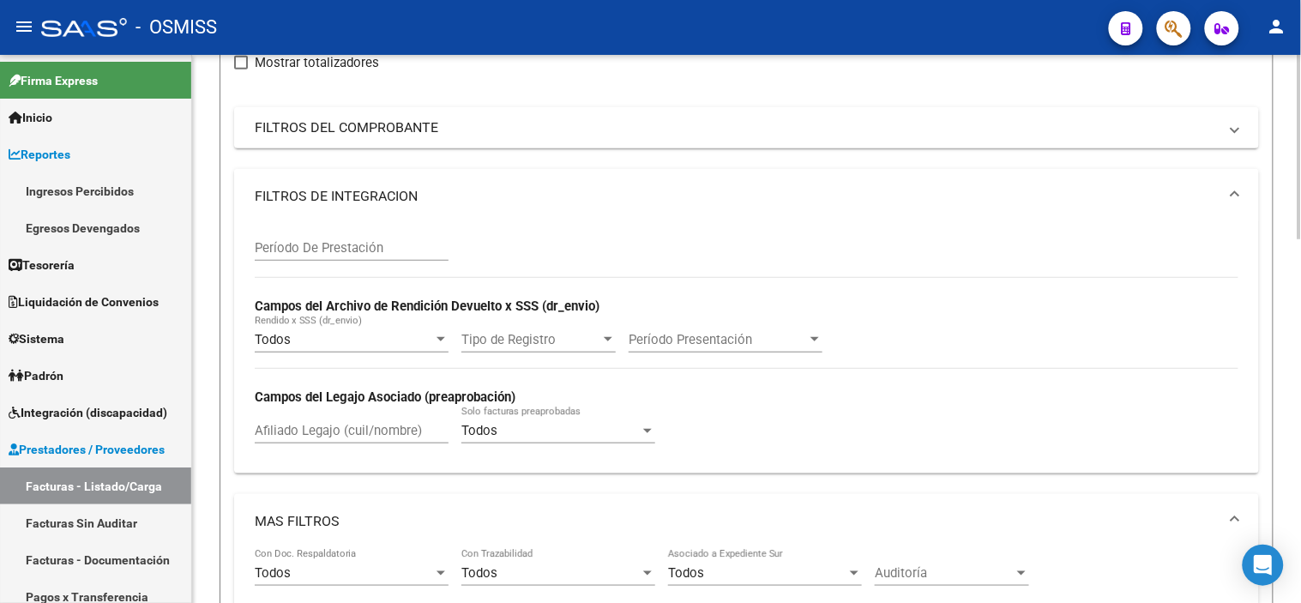
scroll to position [190, 0]
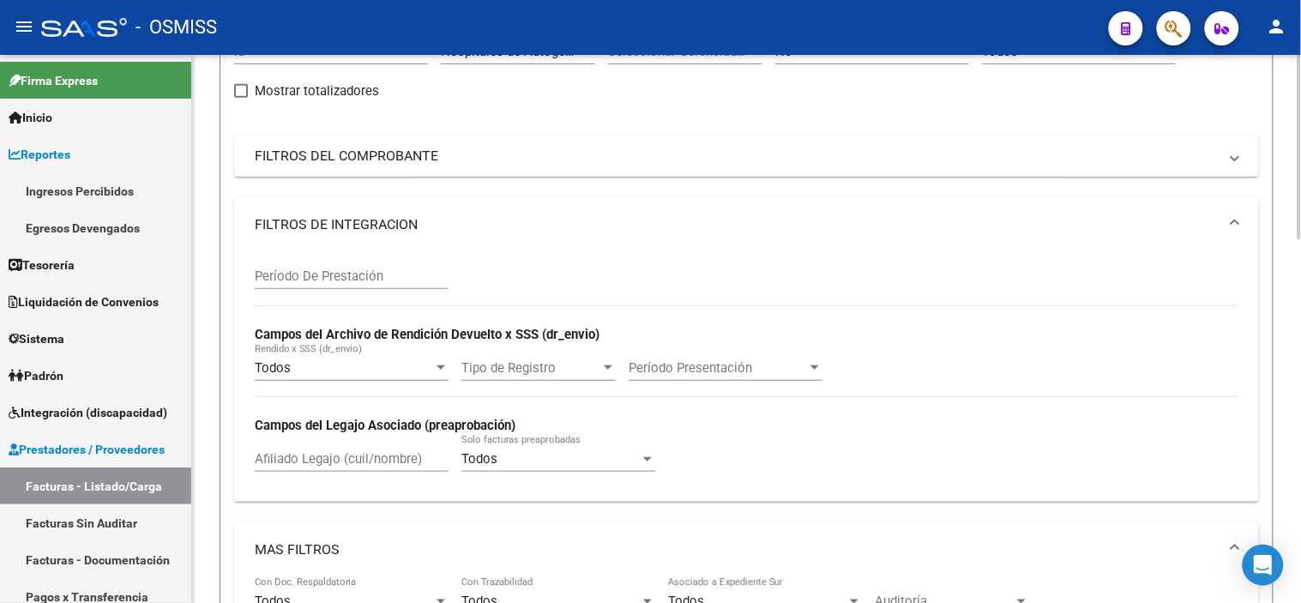
click at [638, 144] on mat-expansion-panel-header "FILTROS DEL COMPROBANTE" at bounding box center [746, 155] width 1025 height 41
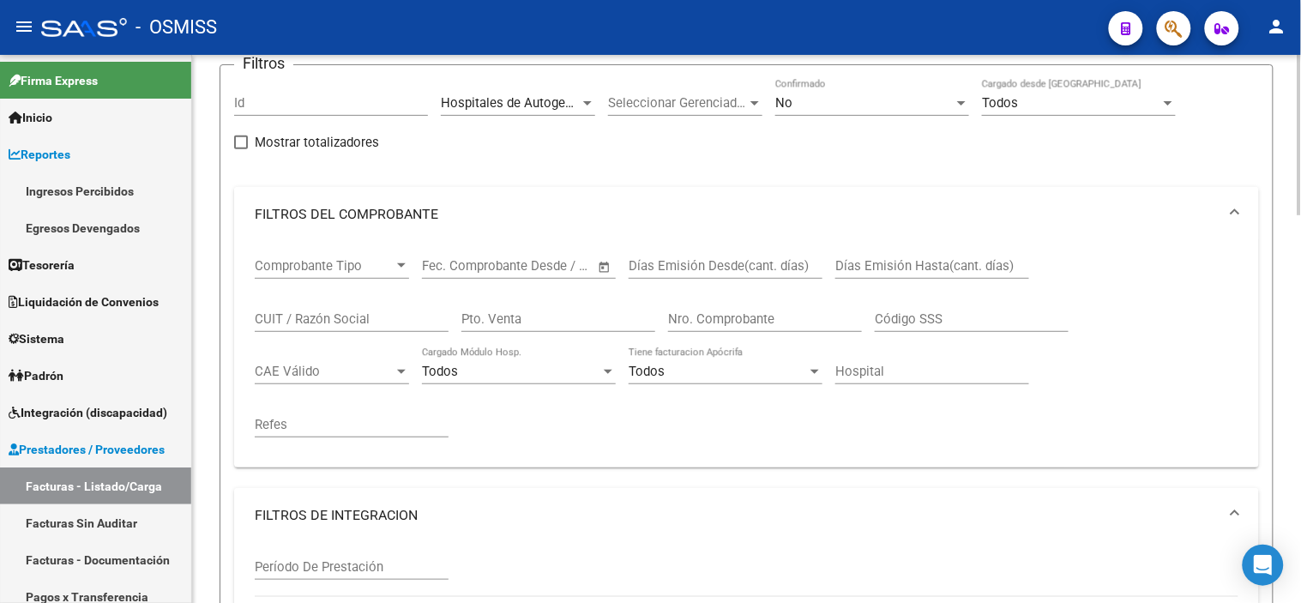
scroll to position [95, 0]
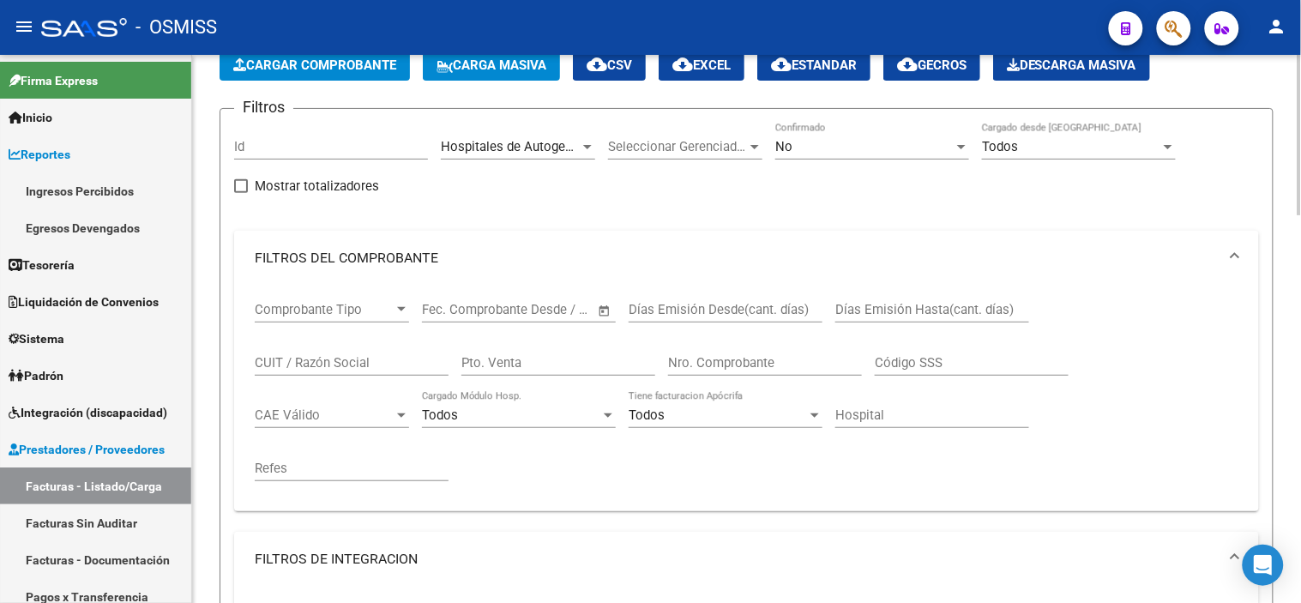
click at [543, 156] on div "Hospitales de Autogestión - Afiliaciones Area" at bounding box center [518, 141] width 154 height 37
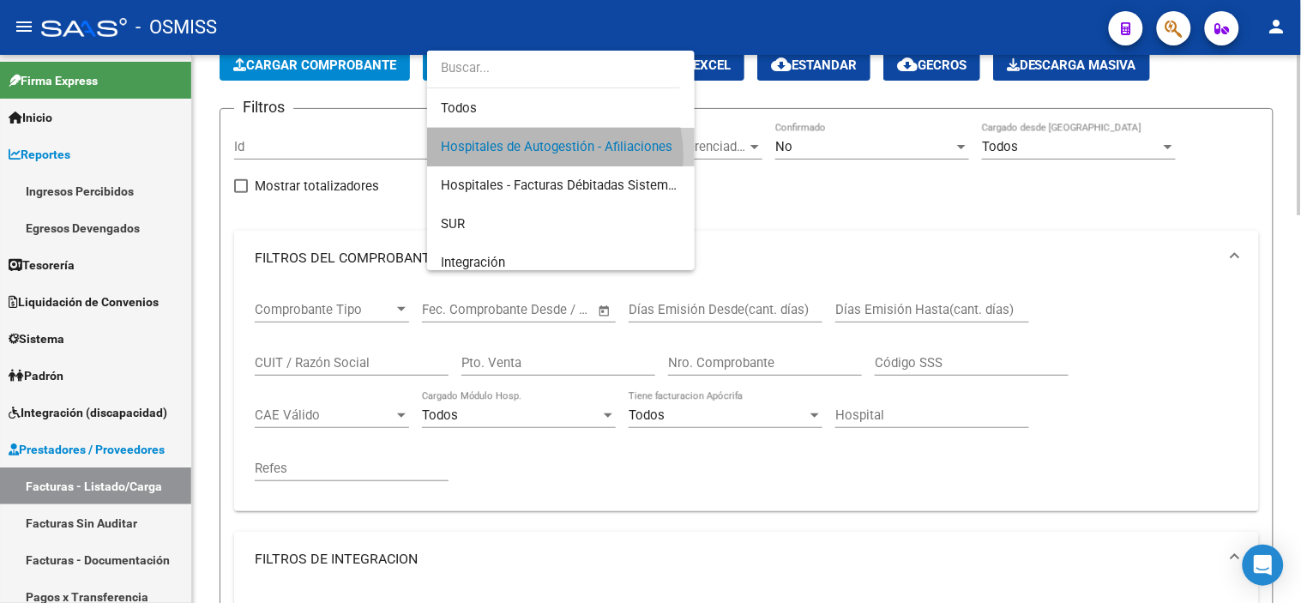
click at [543, 156] on span "Hospitales de Autogestión - Afiliaciones" at bounding box center [561, 147] width 240 height 39
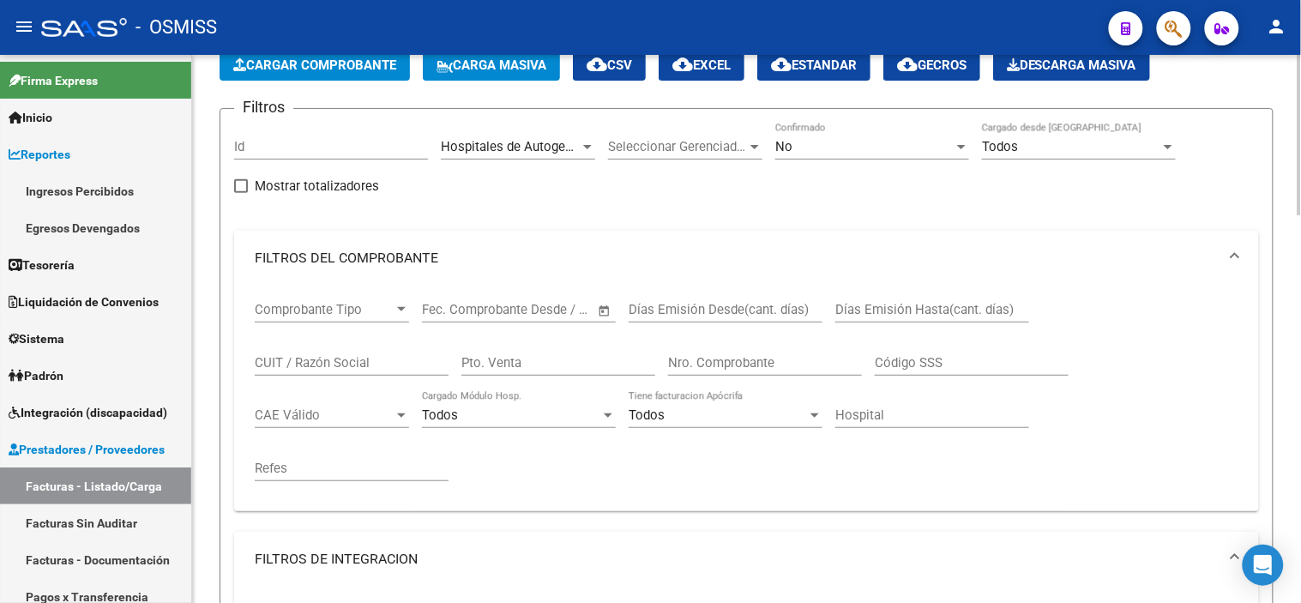
click at [543, 156] on div "Hospitales de Autogestión - Afiliaciones Area" at bounding box center [518, 141] width 154 height 37
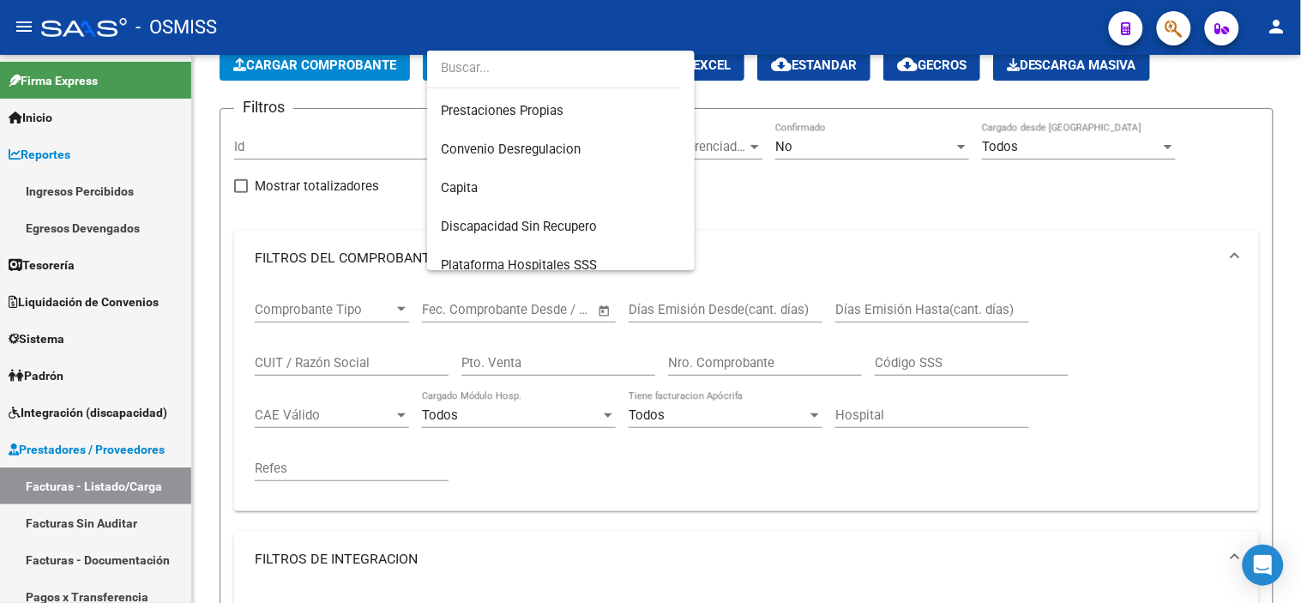
scroll to position [286, 0]
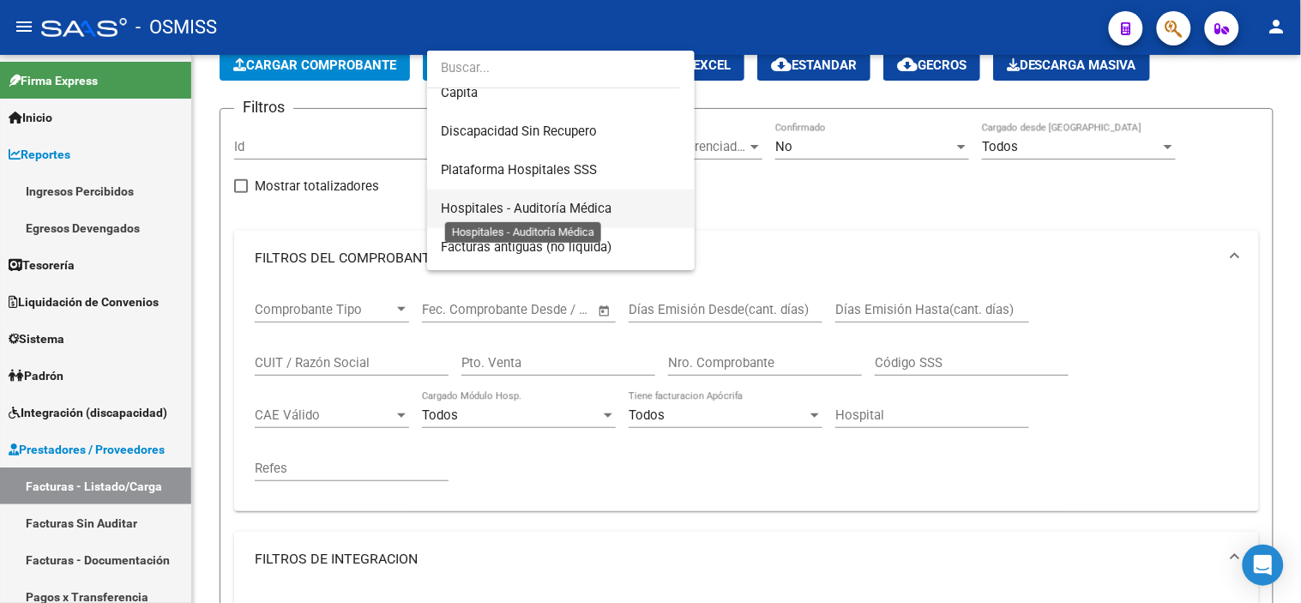
click at [567, 204] on span "Hospitales - Auditoría Médica" at bounding box center [526, 208] width 171 height 15
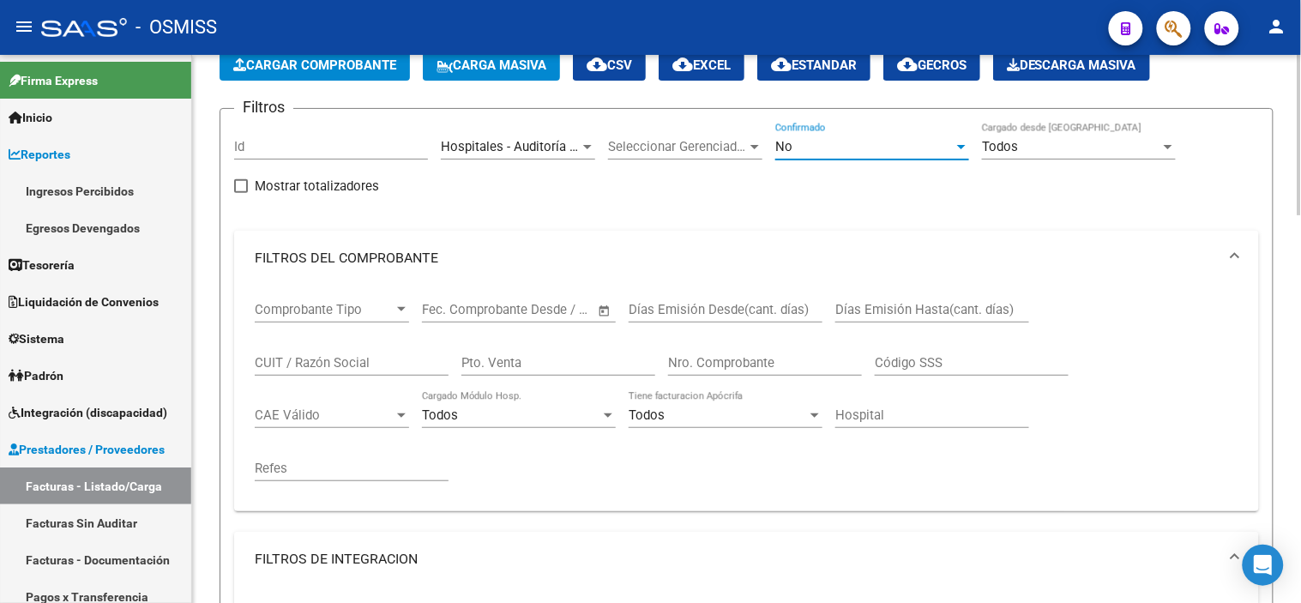
click at [851, 147] on div "No" at bounding box center [864, 146] width 178 height 15
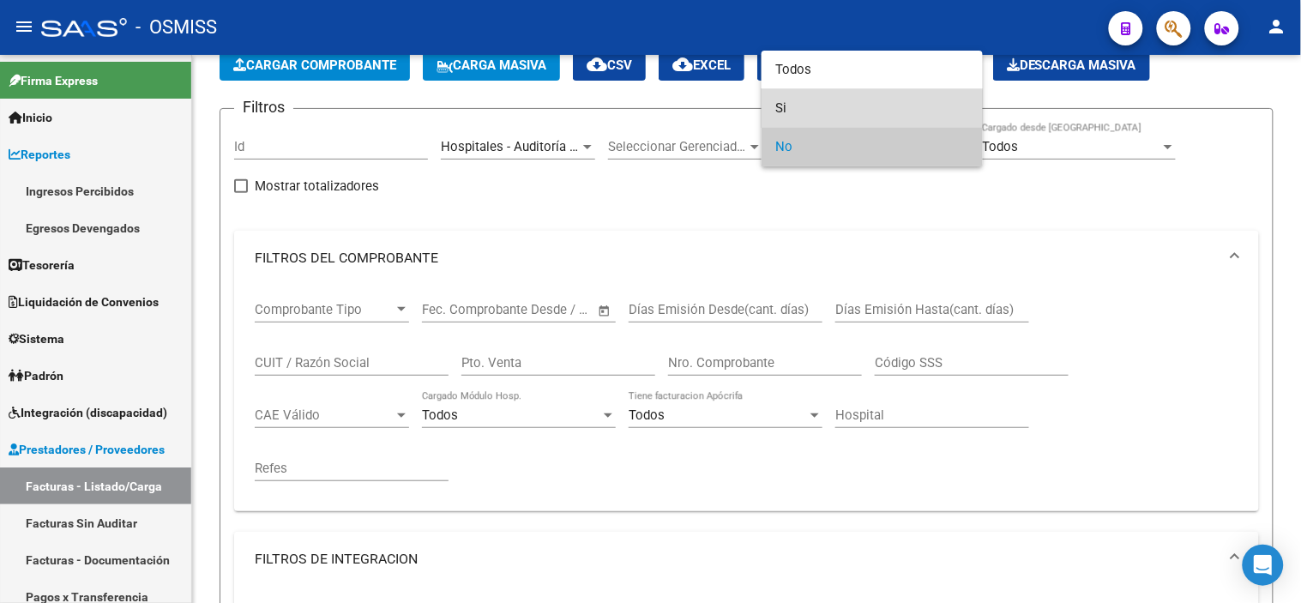
click at [853, 118] on span "Si" at bounding box center [872, 108] width 194 height 39
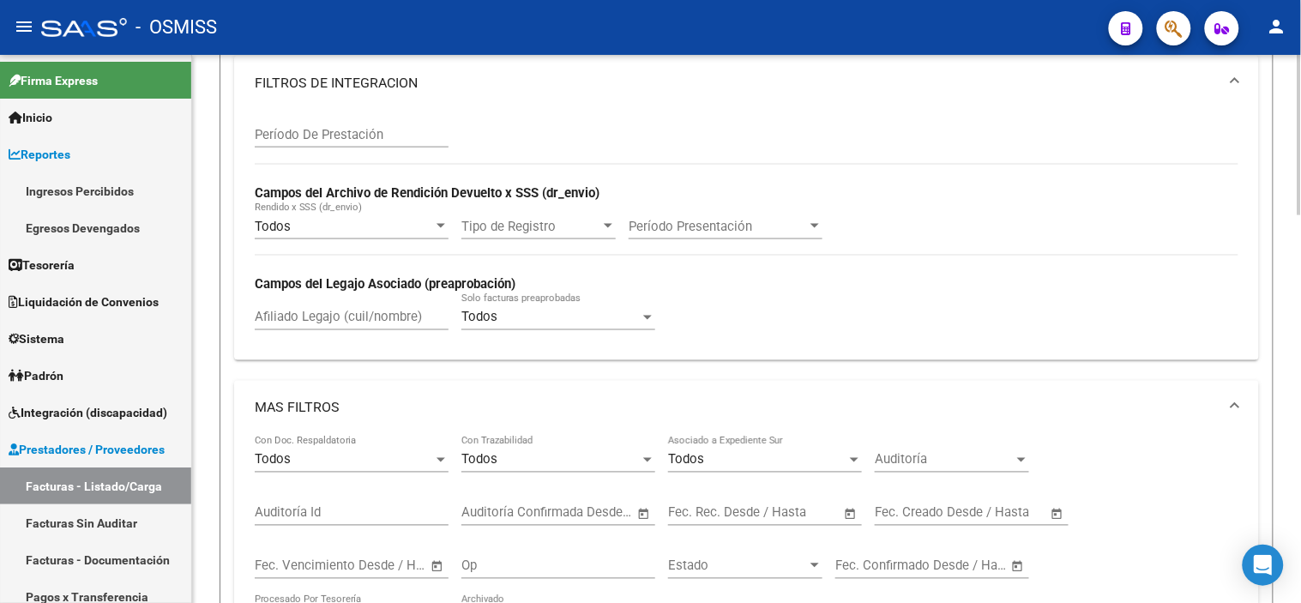
scroll to position [666, 0]
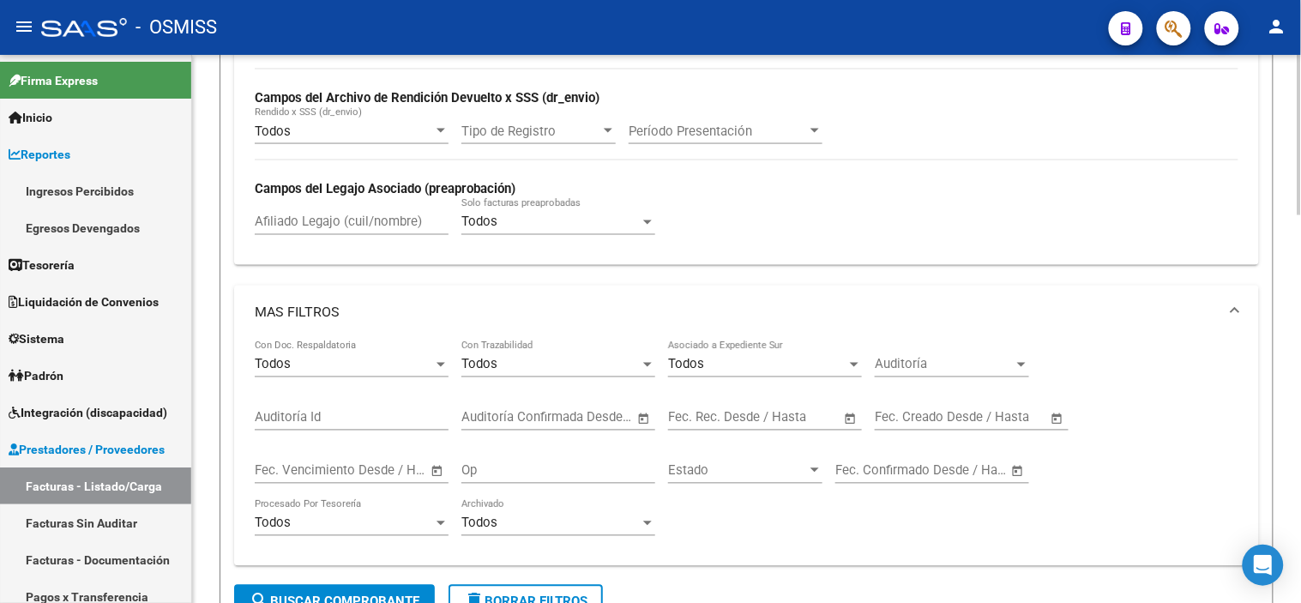
click at [752, 408] on div "Fecha inicio – Fecha fin Fec. Rec. Desde / Hasta" at bounding box center [754, 412] width 173 height 37
click at [769, 420] on input "text" at bounding box center [794, 417] width 83 height 15
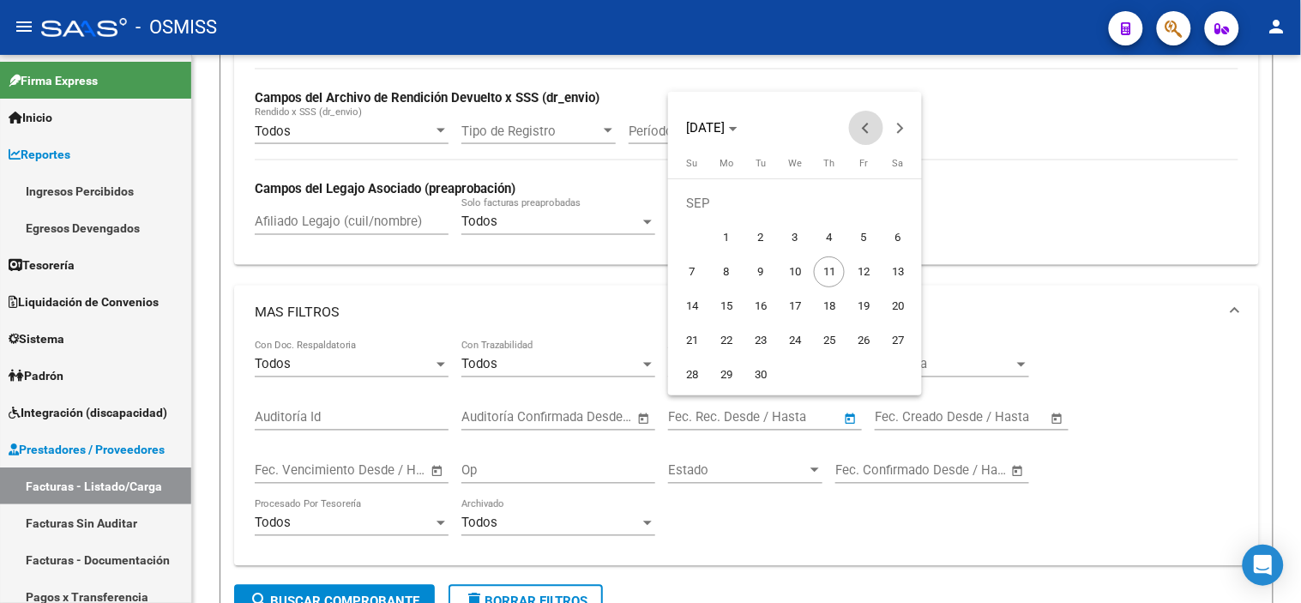
click at [857, 131] on span "Previous month" at bounding box center [866, 128] width 34 height 34
click at [753, 242] on span "5" at bounding box center [760, 237] width 31 height 31
type input "[DATE]"
click at [753, 242] on span "5" at bounding box center [760, 237] width 31 height 31
type input "[DATE]"
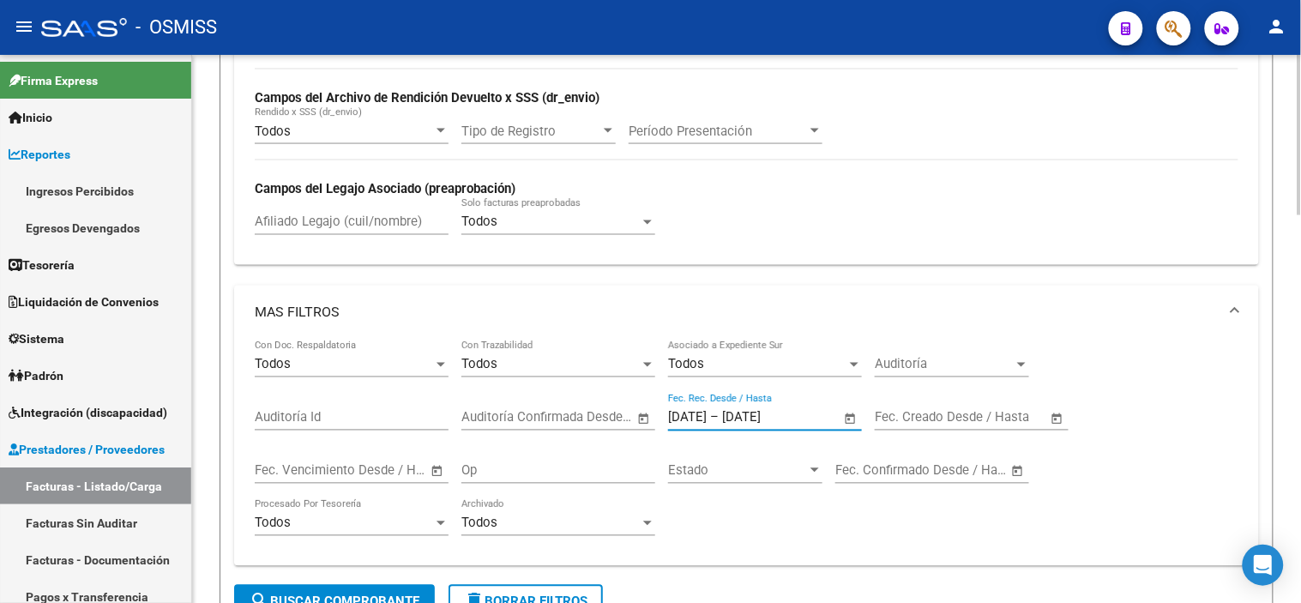
click at [414, 587] on button "search Buscar Comprobante" at bounding box center [334, 602] width 201 height 34
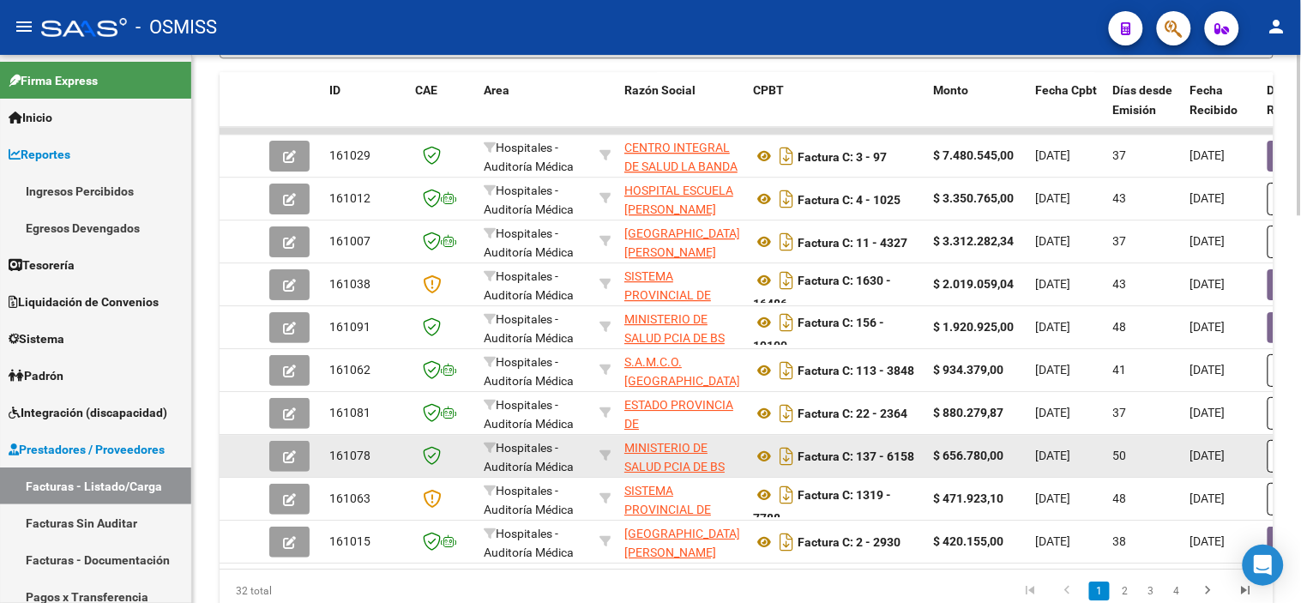
scroll to position [1322, 0]
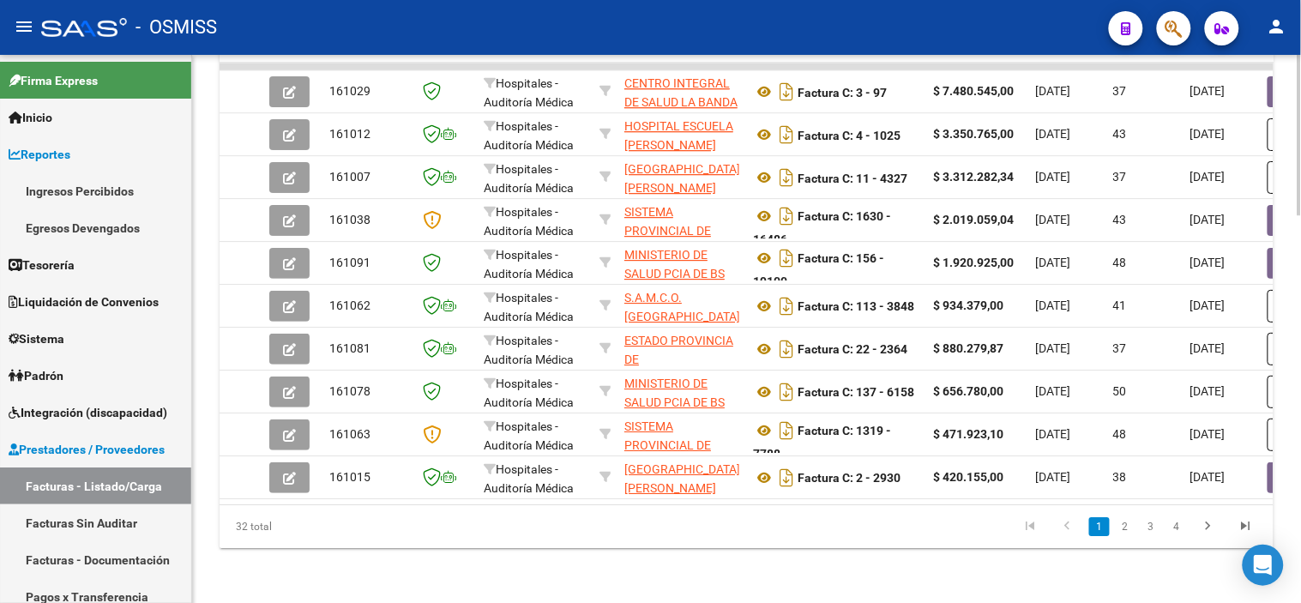
click at [1113, 528] on li "2" at bounding box center [1125, 526] width 26 height 29
click at [1121, 528] on link "2" at bounding box center [1125, 526] width 21 height 19
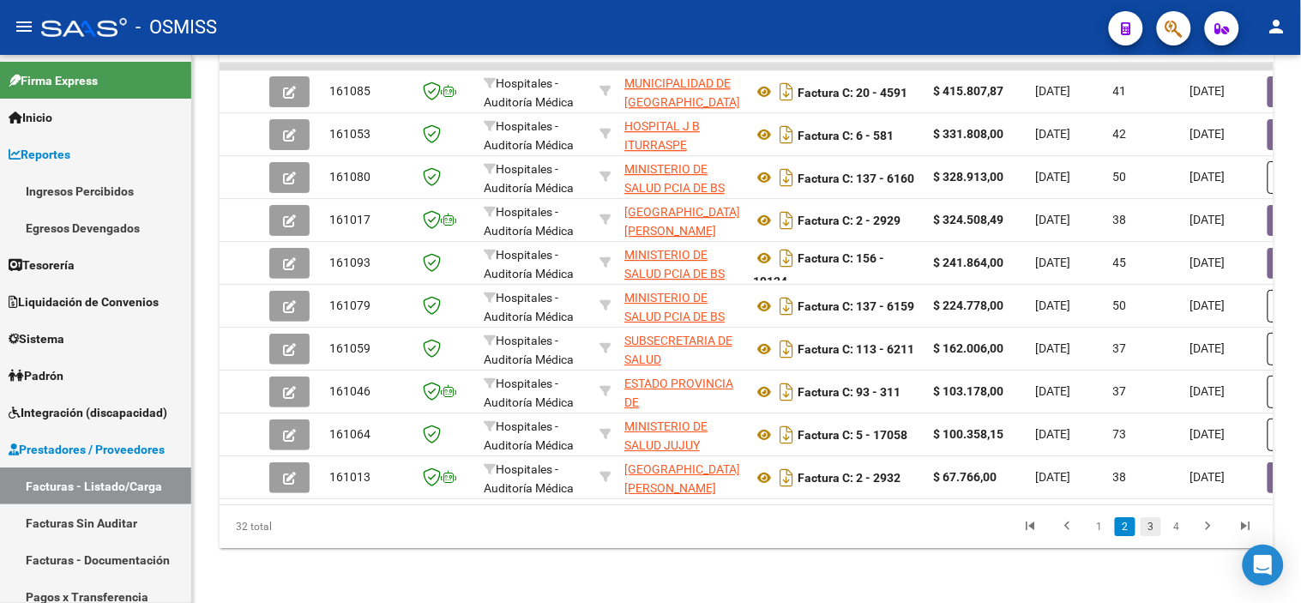
click at [1145, 528] on link "3" at bounding box center [1150, 526] width 21 height 19
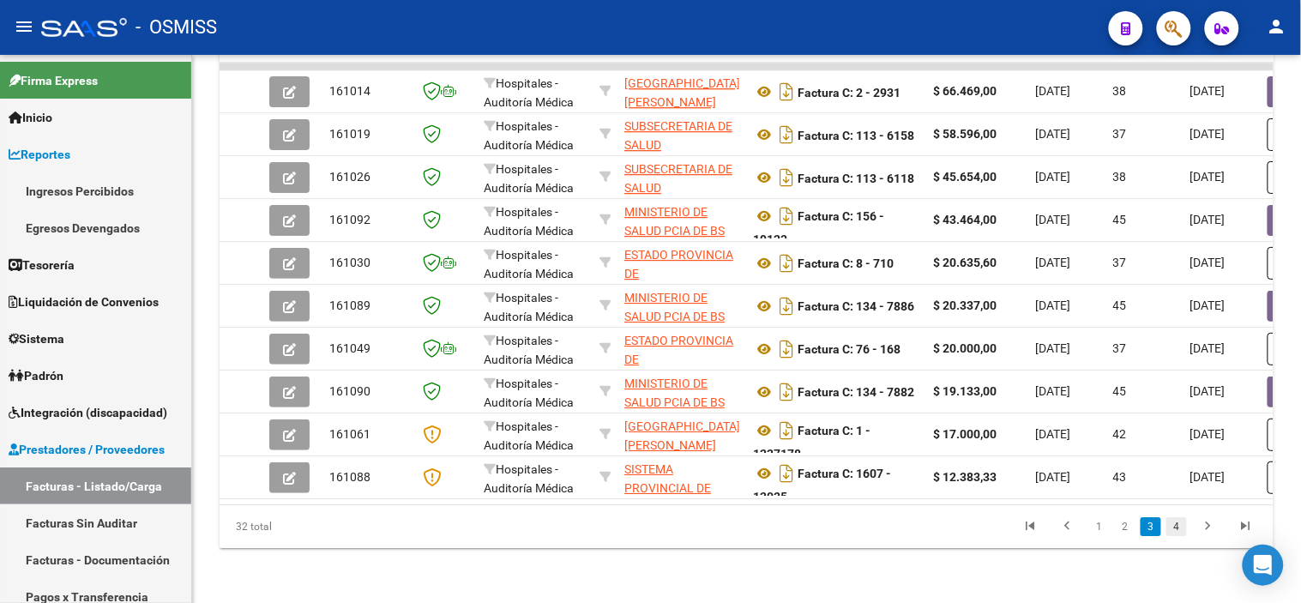
click at [1176, 533] on link "4" at bounding box center [1176, 526] width 21 height 19
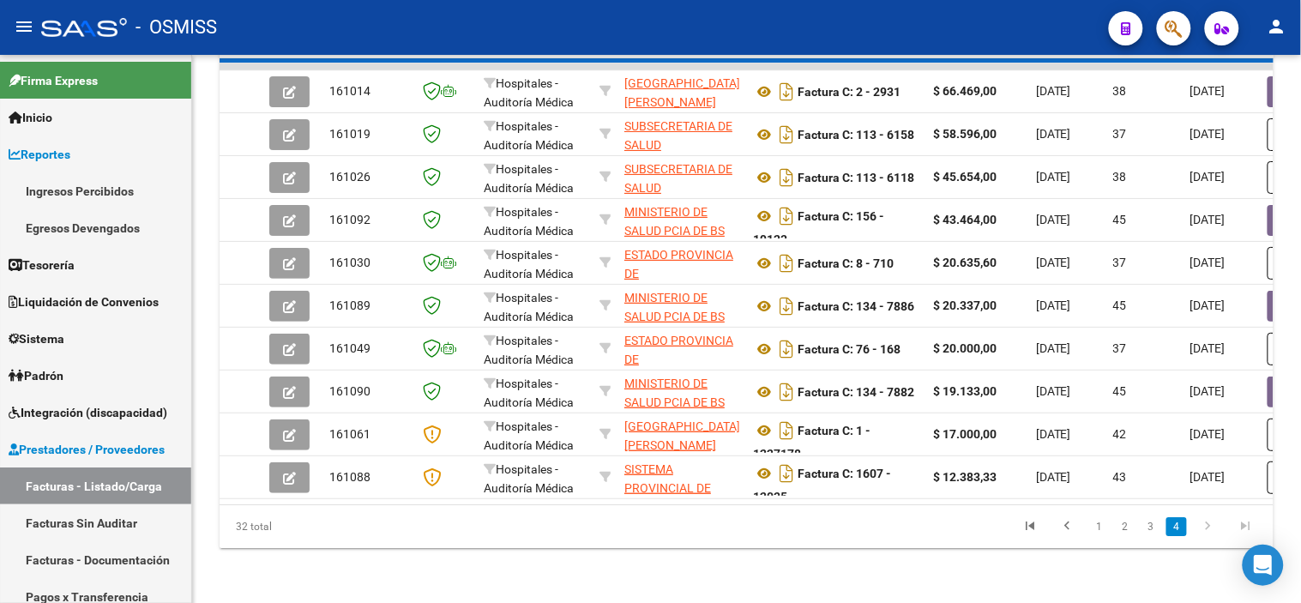
scroll to position [980, 0]
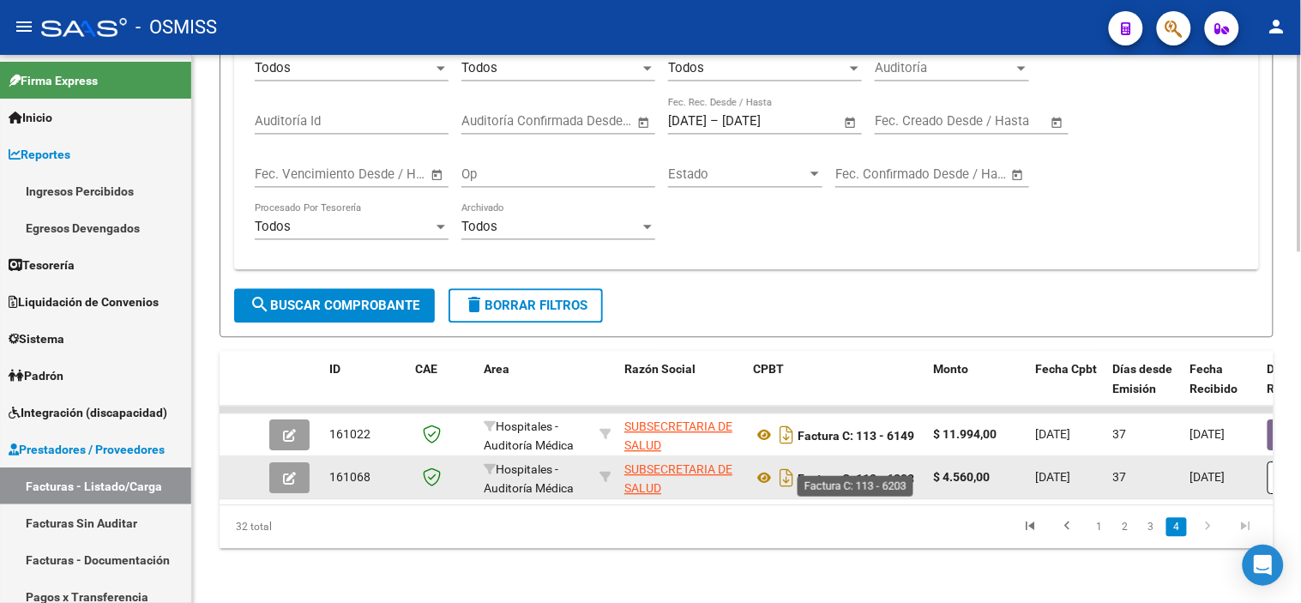
drag, startPoint x: 919, startPoint y: 465, endPoint x: 892, endPoint y: 458, distance: 28.3
click at [892, 464] on div "Factura C: 113 - 6203" at bounding box center [836, 477] width 166 height 27
copy strong "6203"
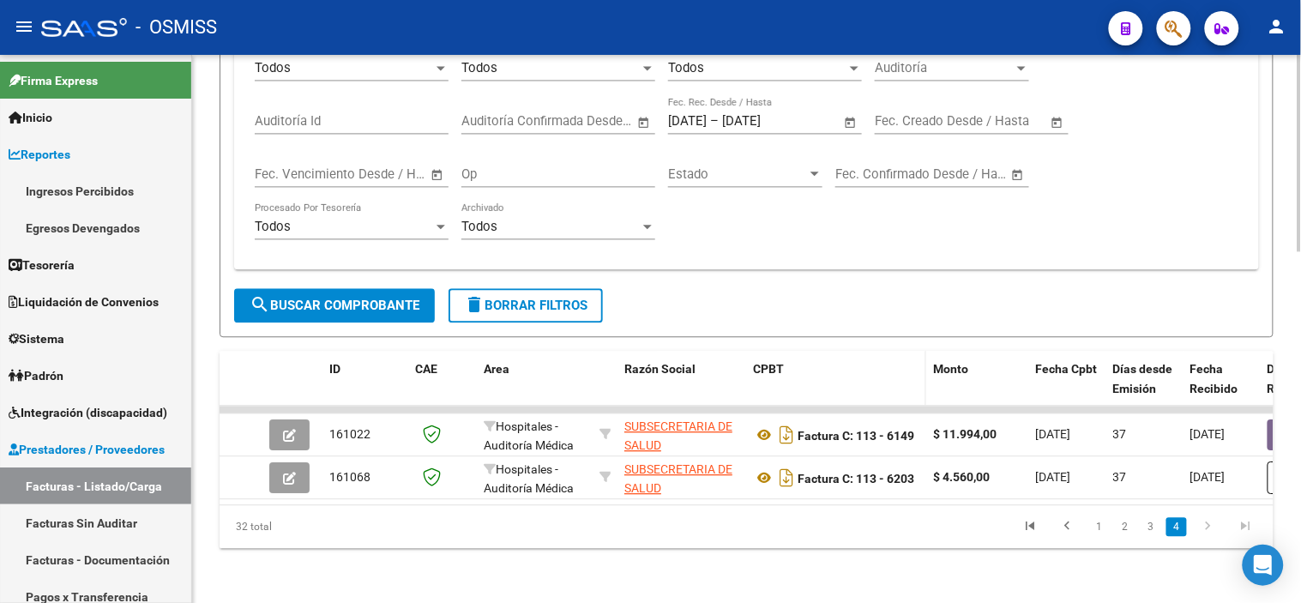
scroll to position [695, 0]
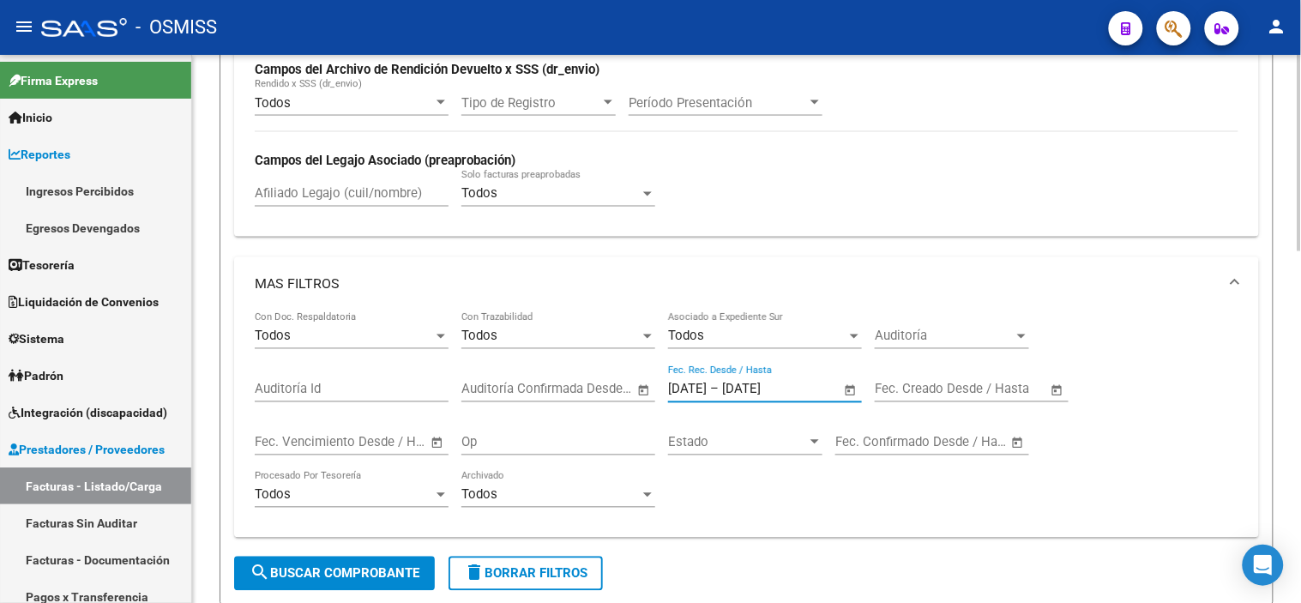
click at [790, 390] on input "[DATE]" at bounding box center [763, 389] width 83 height 15
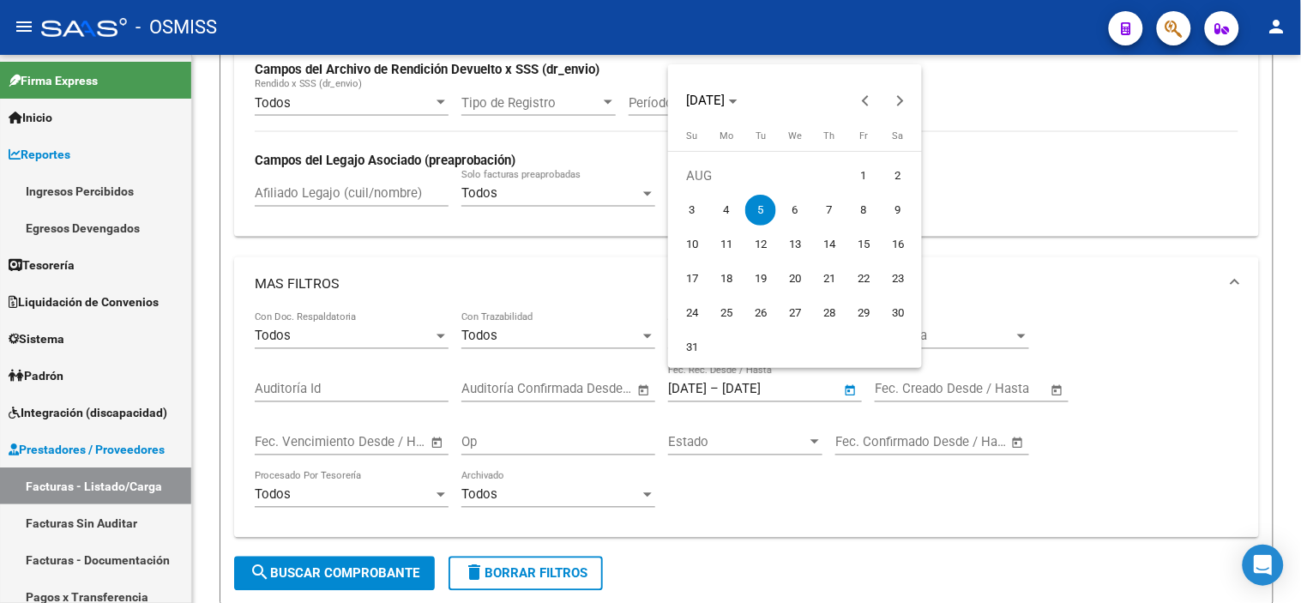
click at [798, 200] on span "6" at bounding box center [794, 210] width 31 height 31
type input "[DATE]"
click at [798, 200] on span "6" at bounding box center [794, 210] width 31 height 31
type input "[DATE]"
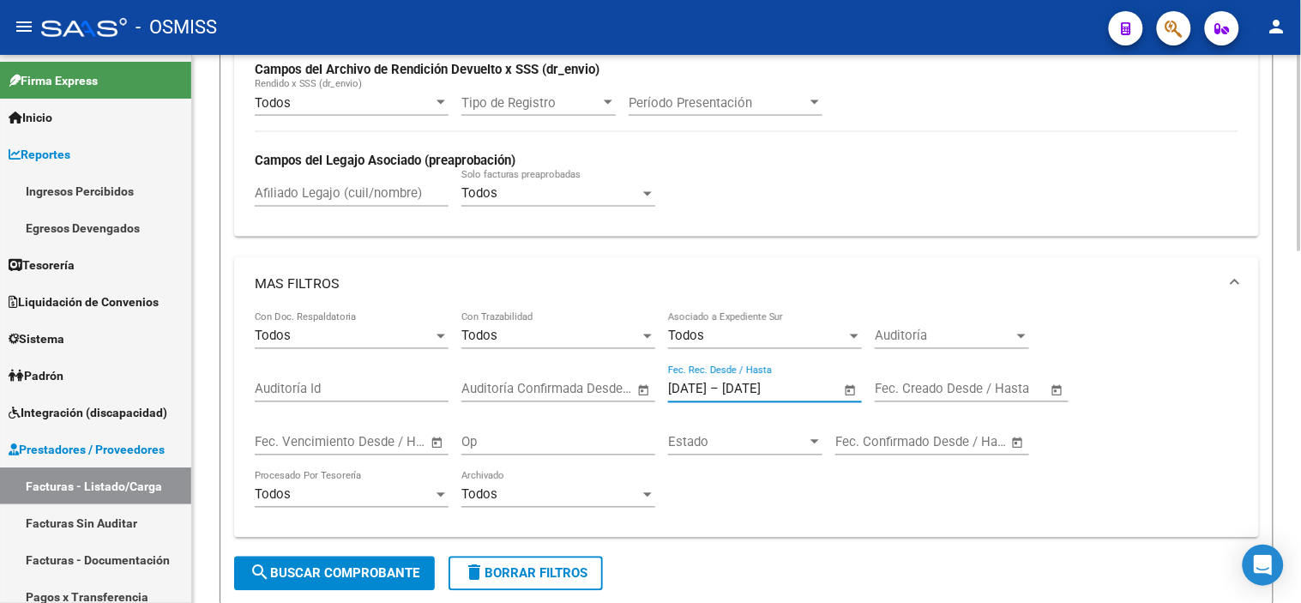
click at [339, 570] on span "search Buscar Comprobante" at bounding box center [335, 573] width 170 height 15
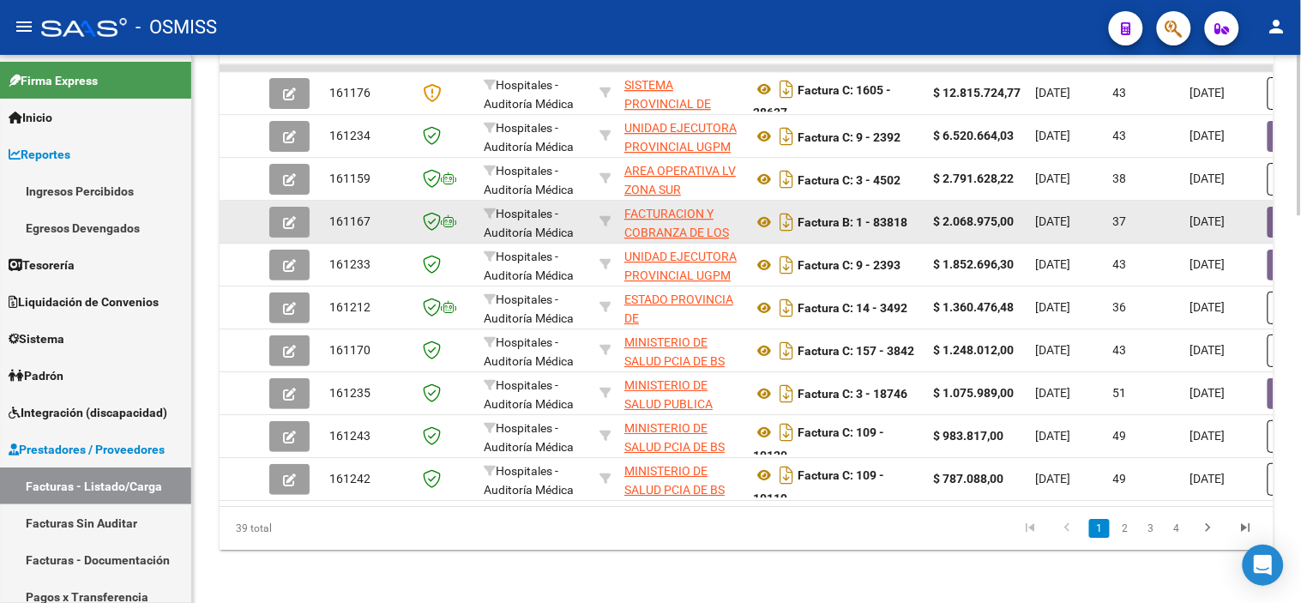
scroll to position [1322, 0]
